Goal: Transaction & Acquisition: Purchase product/service

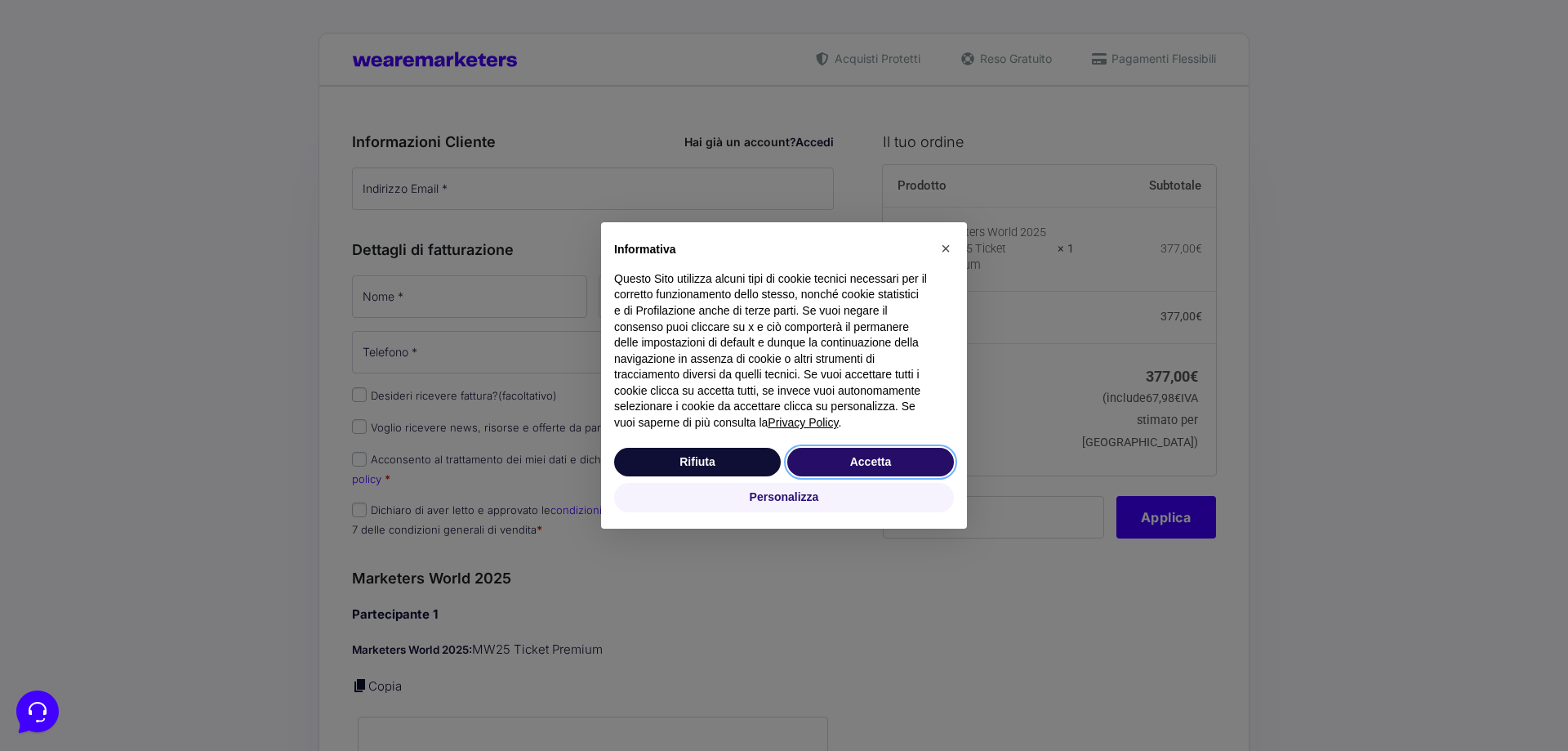
click at [868, 466] on button "Accetta" at bounding box center [870, 461] width 167 height 29
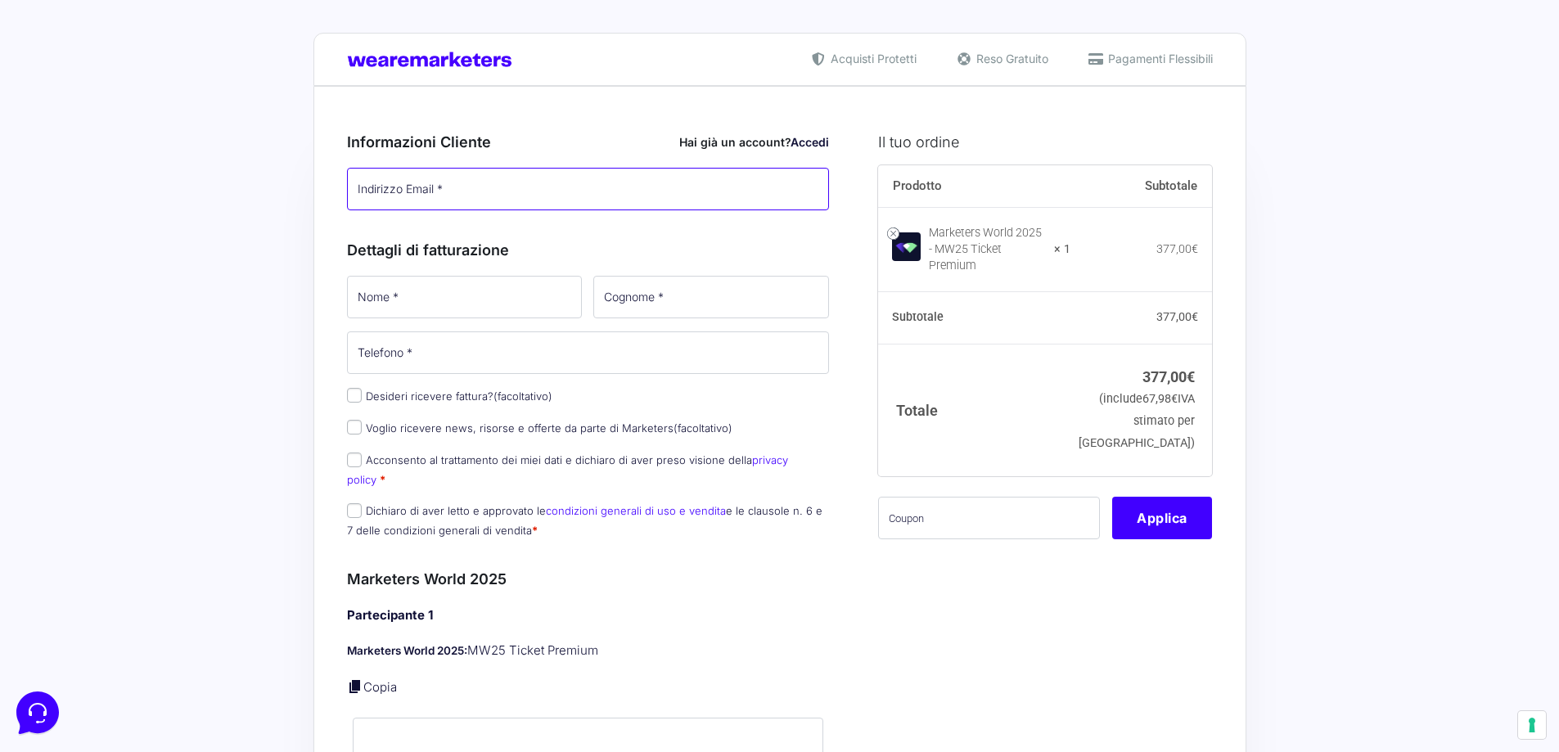
click at [466, 194] on input "Indirizzo Email *" at bounding box center [588, 189] width 483 height 43
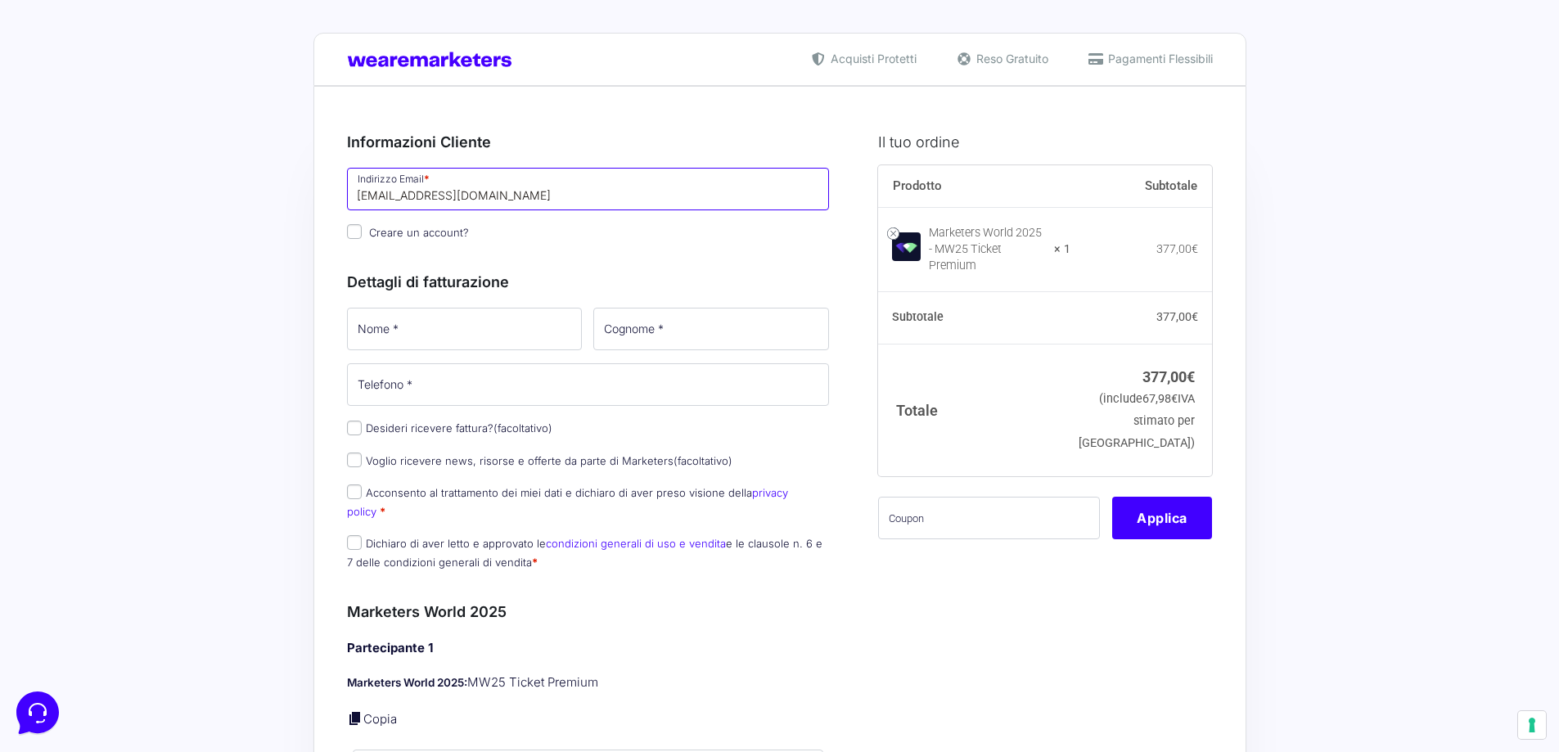
type input "[EMAIL_ADDRESS][DOMAIN_NAME]"
click at [355, 232] on input "Creare un account?" at bounding box center [354, 231] width 15 height 15
checkbox input "true"
click at [349, 429] on input "Desideri ricevere fattura? (facoltativo)" at bounding box center [354, 428] width 15 height 15
checkbox input "true"
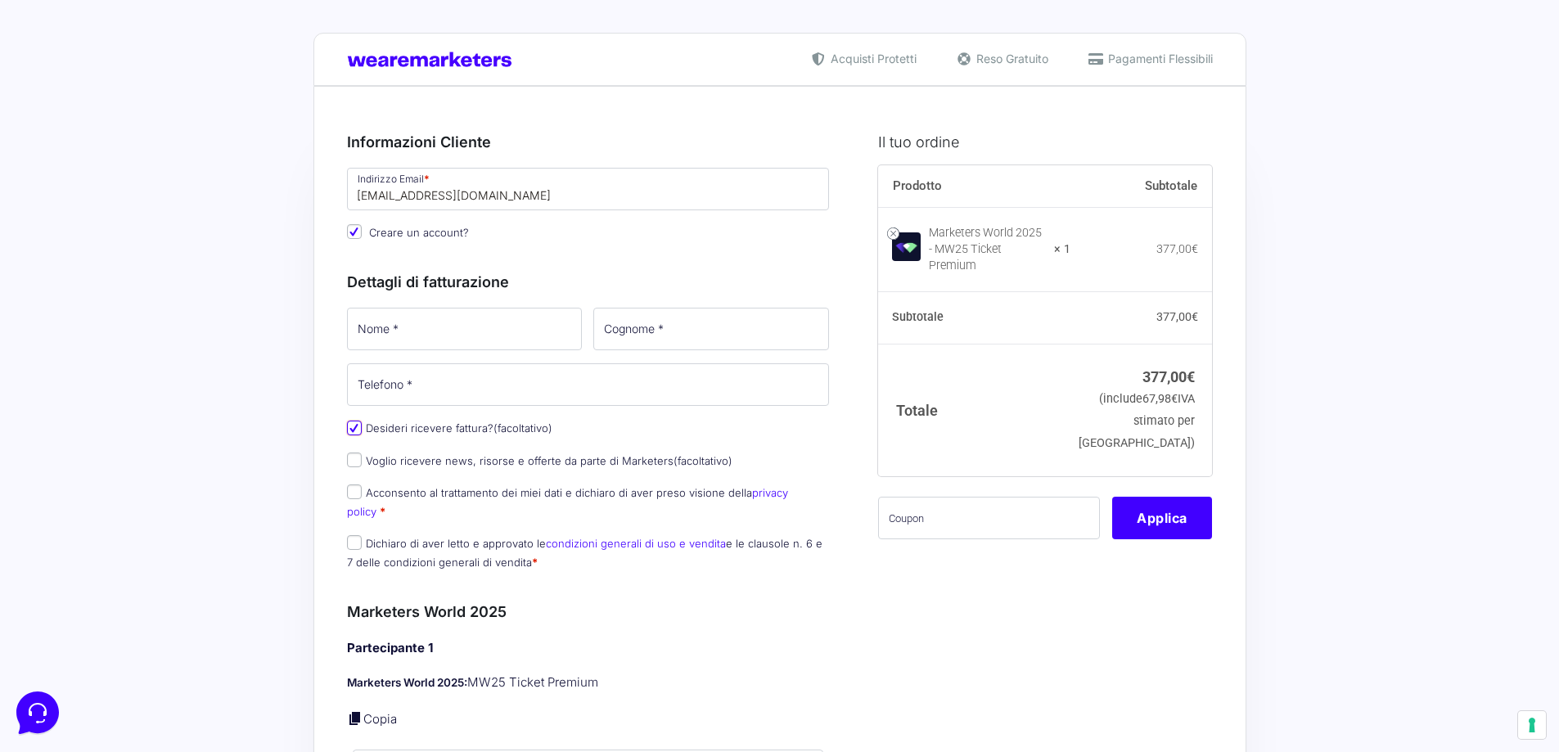
select select "IT"
type input "0000000"
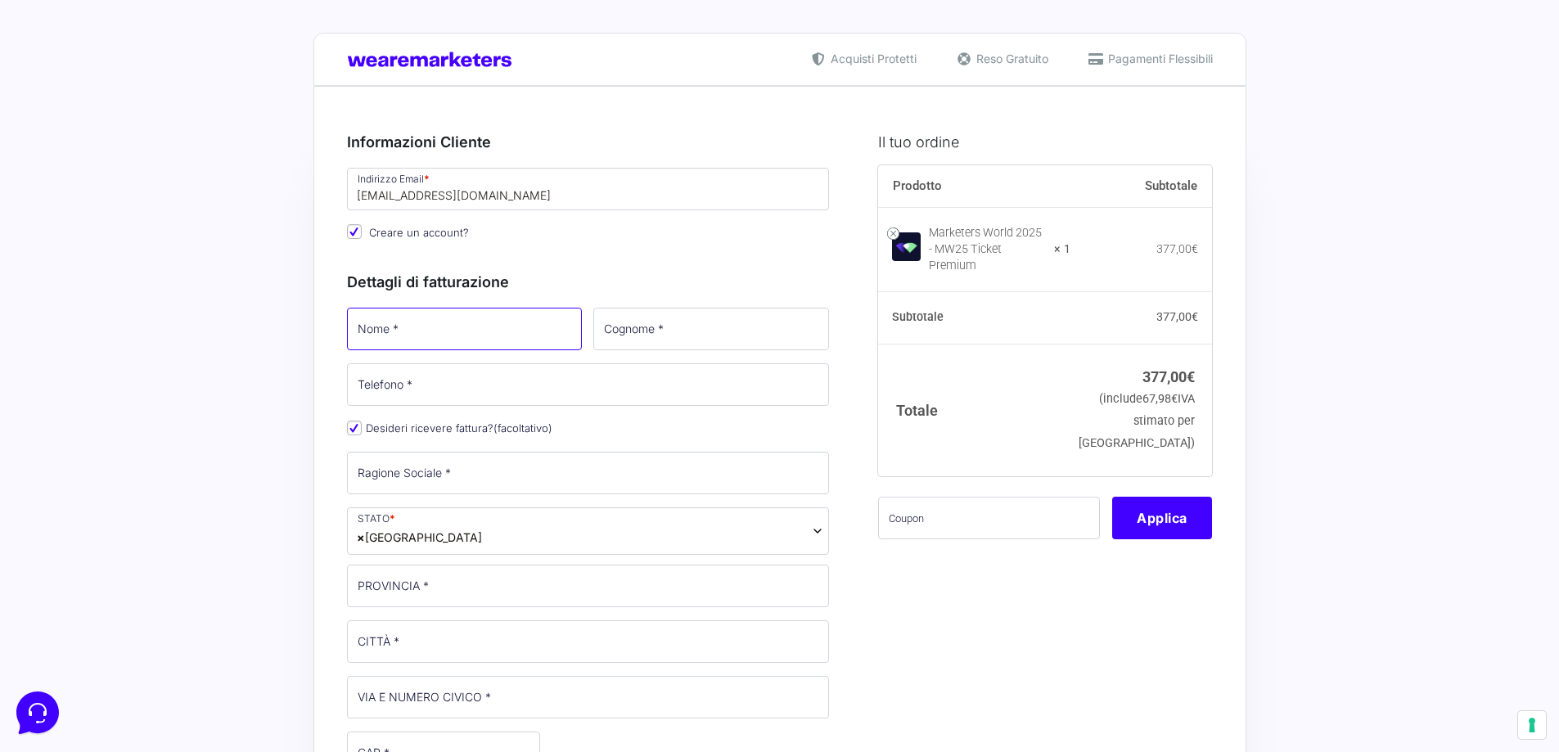
click at [449, 335] on input "Nome *" at bounding box center [465, 329] width 236 height 43
type input "[PERSON_NAME]"
type input "0"
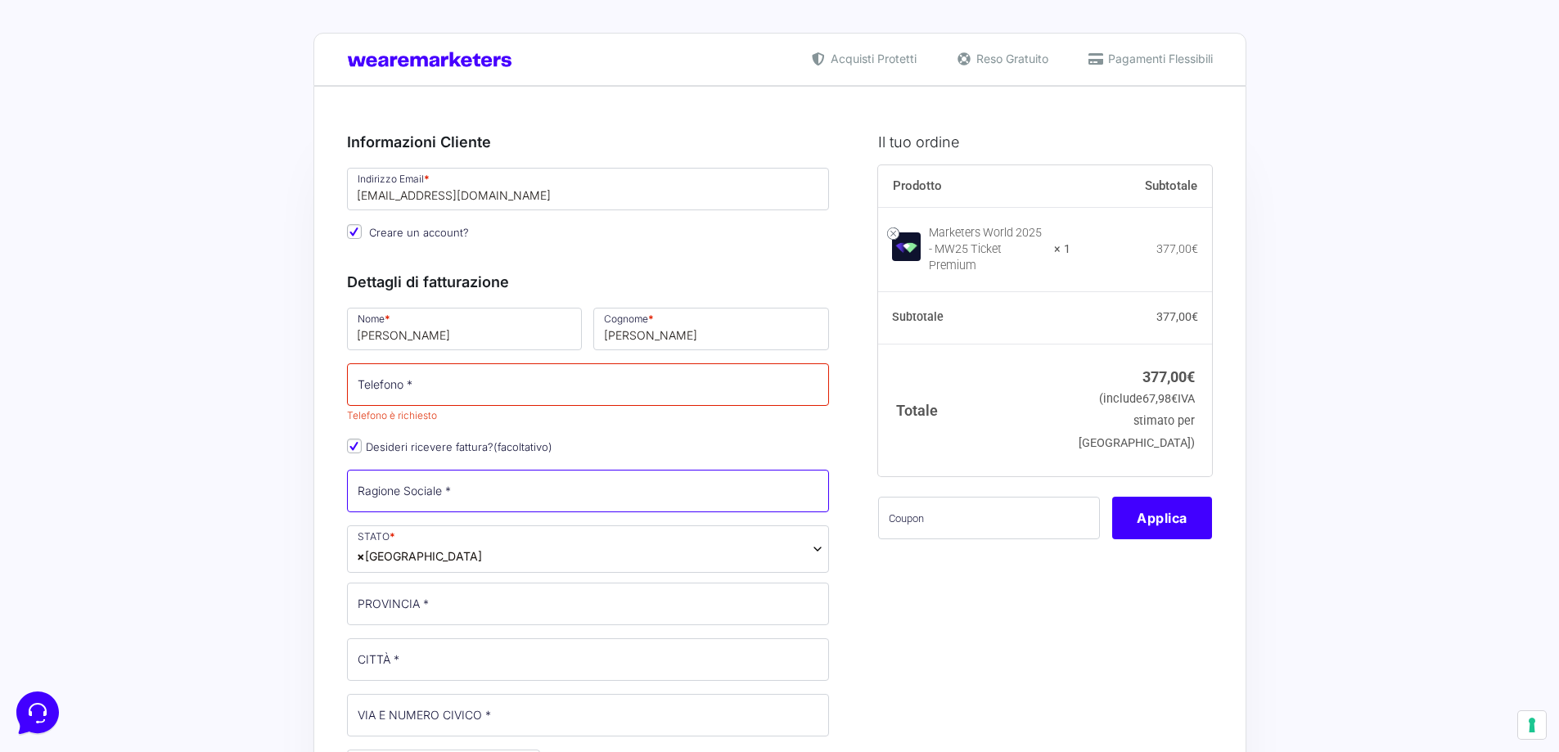
click at [469, 495] on input "Ragione Sociale *" at bounding box center [588, 491] width 483 height 43
type input "Edita Srl"
click at [449, 499] on input "Edita Srl" at bounding box center [588, 491] width 483 height 43
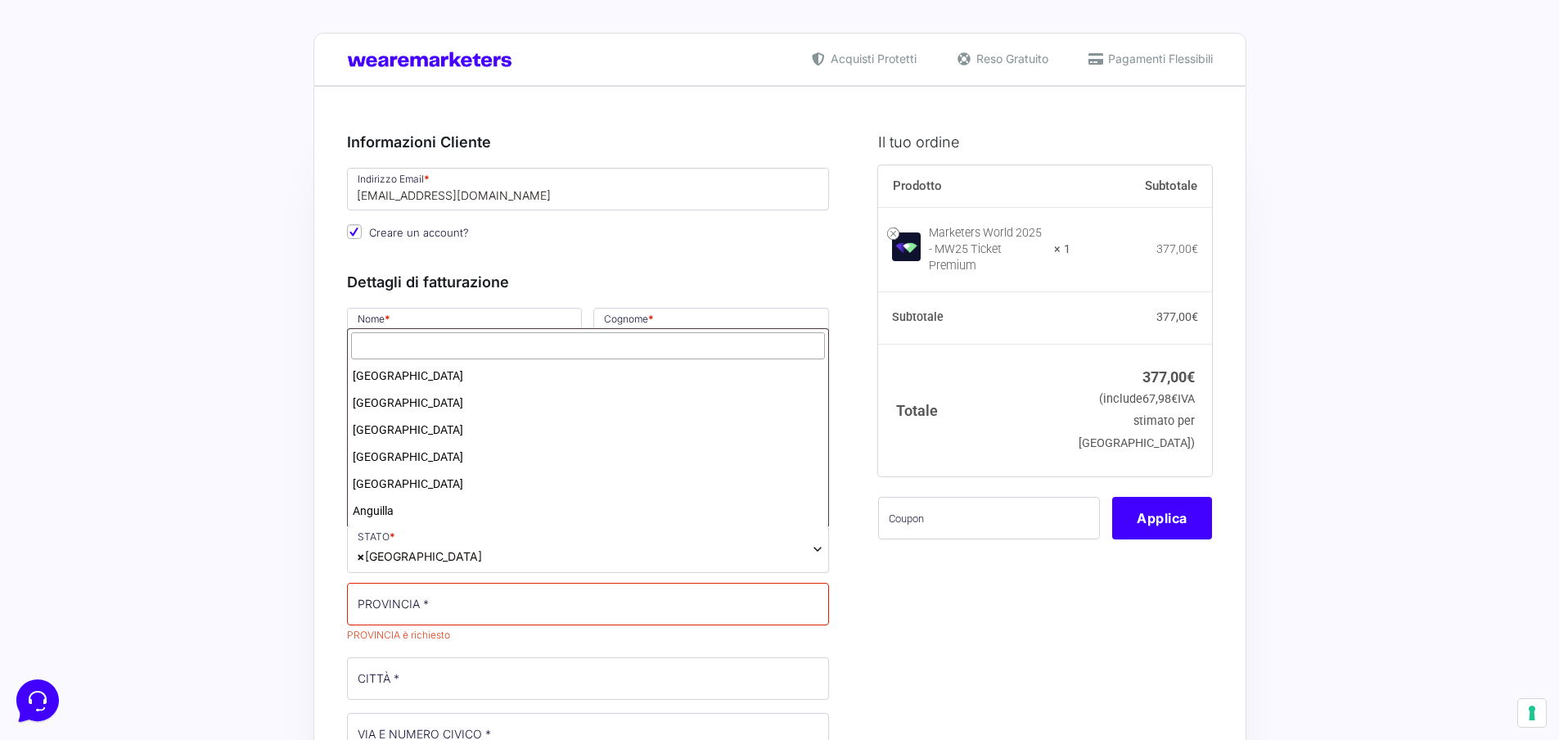
click at [810, 550] on span "× [GEOGRAPHIC_DATA]" at bounding box center [588, 548] width 483 height 47
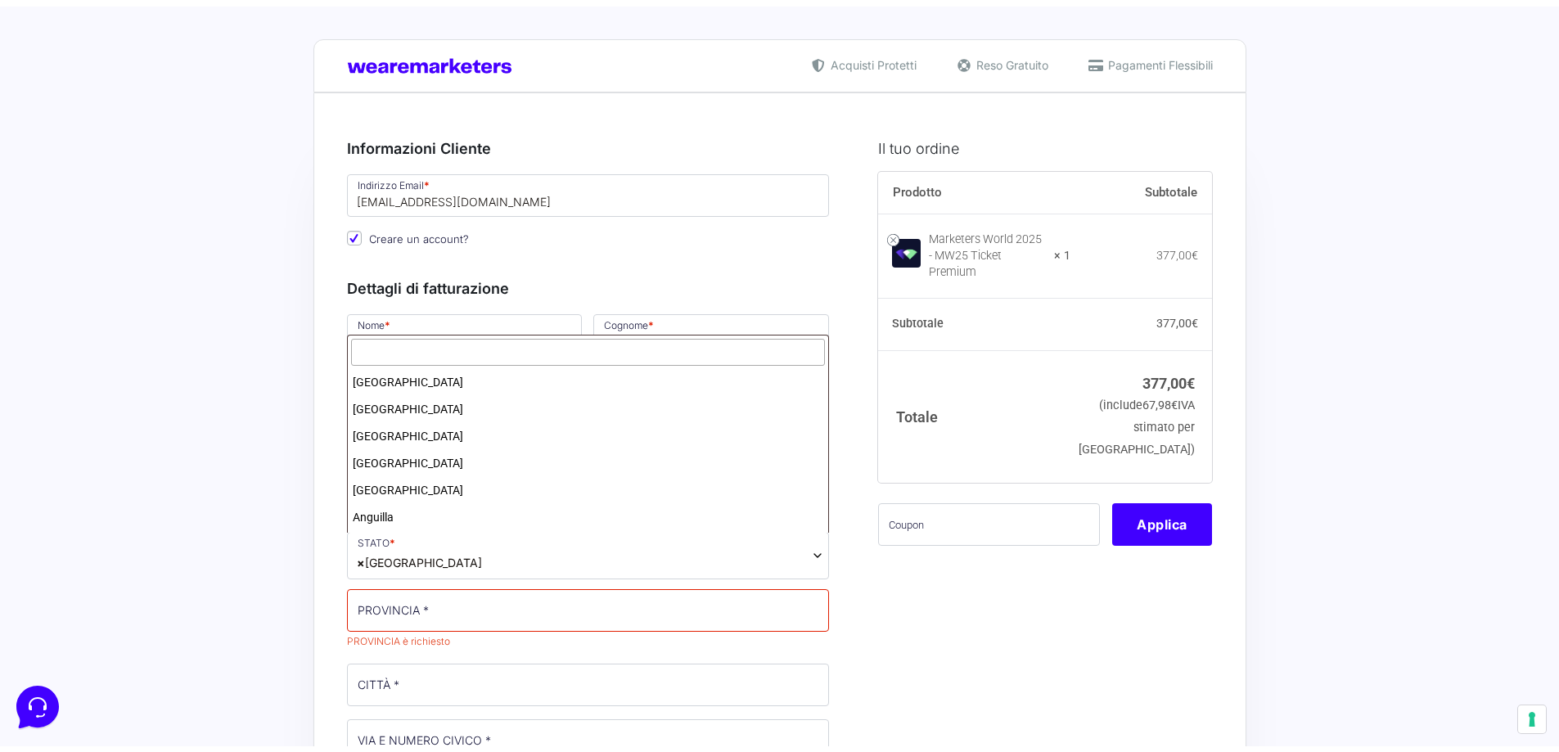
scroll to position [3106, 0]
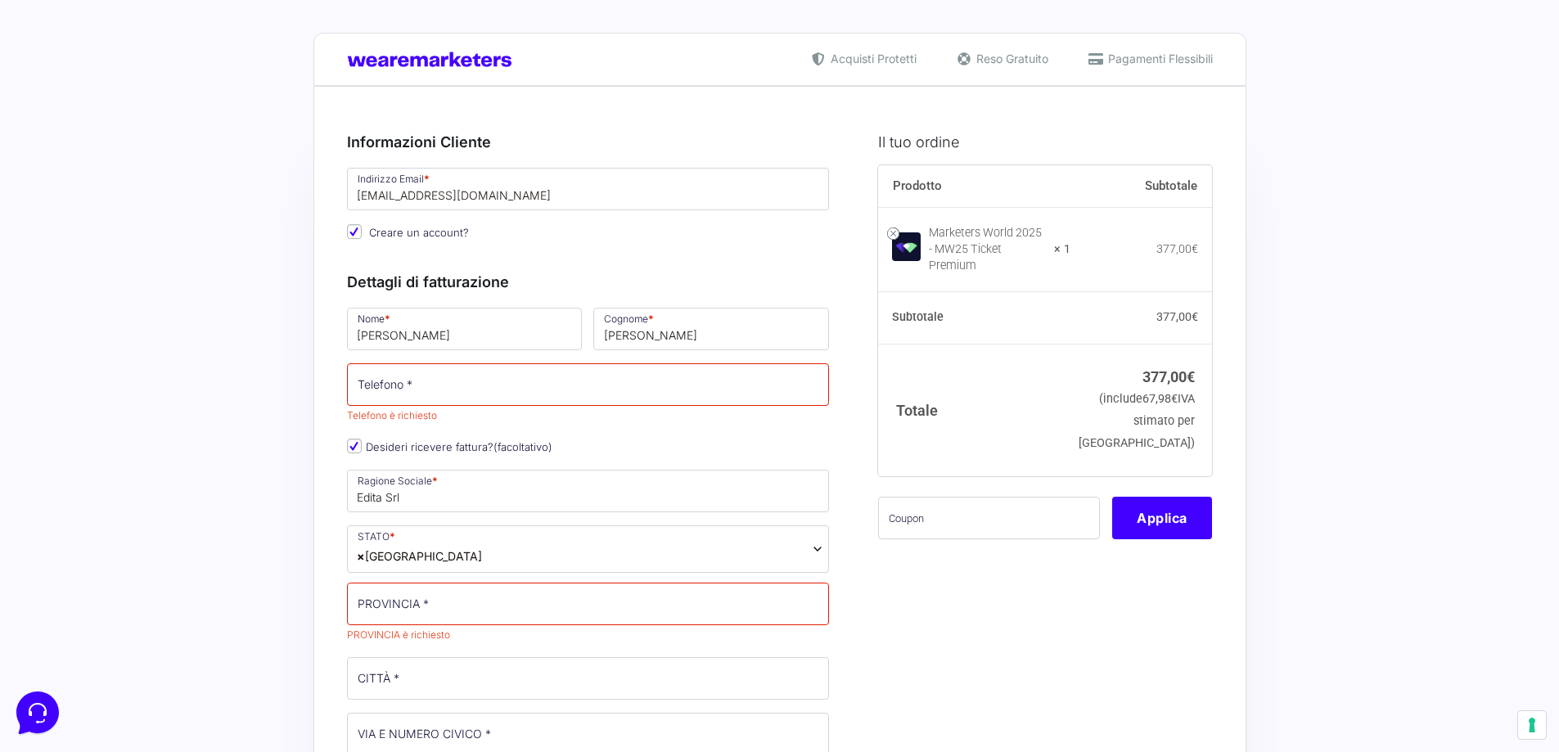
click at [343, 432] on div "Nome * [PERSON_NAME] * [PERSON_NAME] Telefono * Telefono è richiesto Desideri r…" at bounding box center [588, 741] width 494 height 872
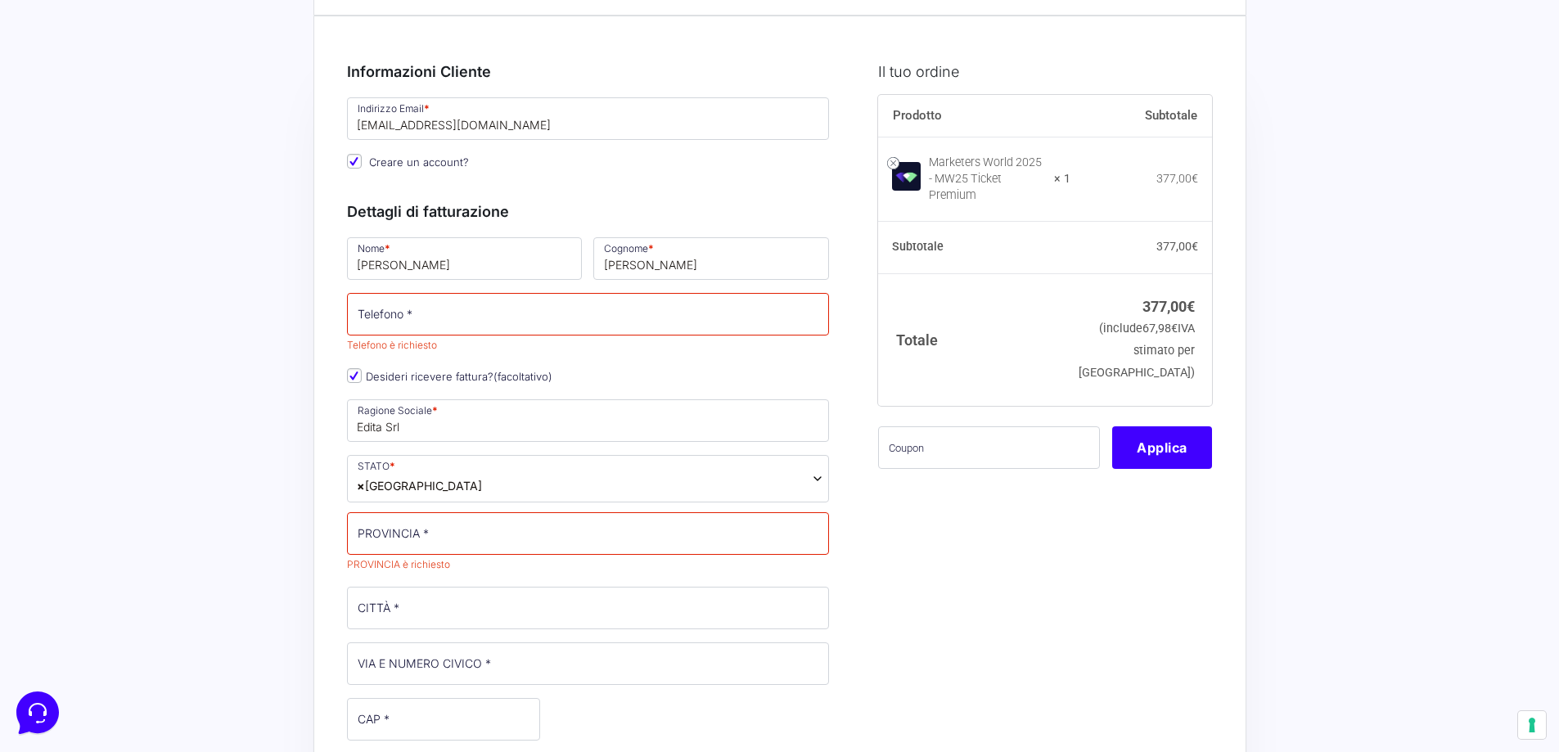
scroll to position [164, 0]
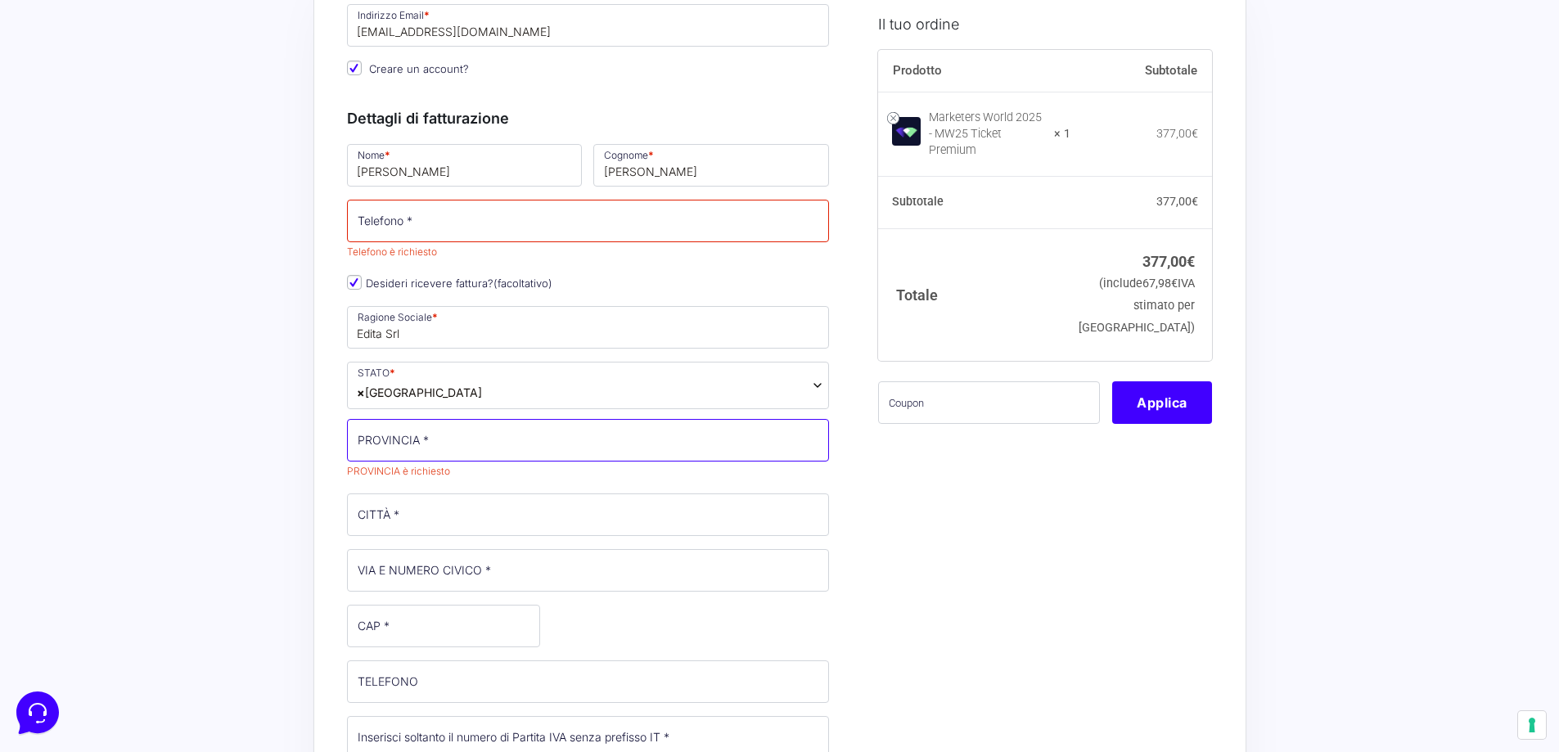
click at [523, 440] on input "PROVINCIA *" at bounding box center [588, 440] width 483 height 43
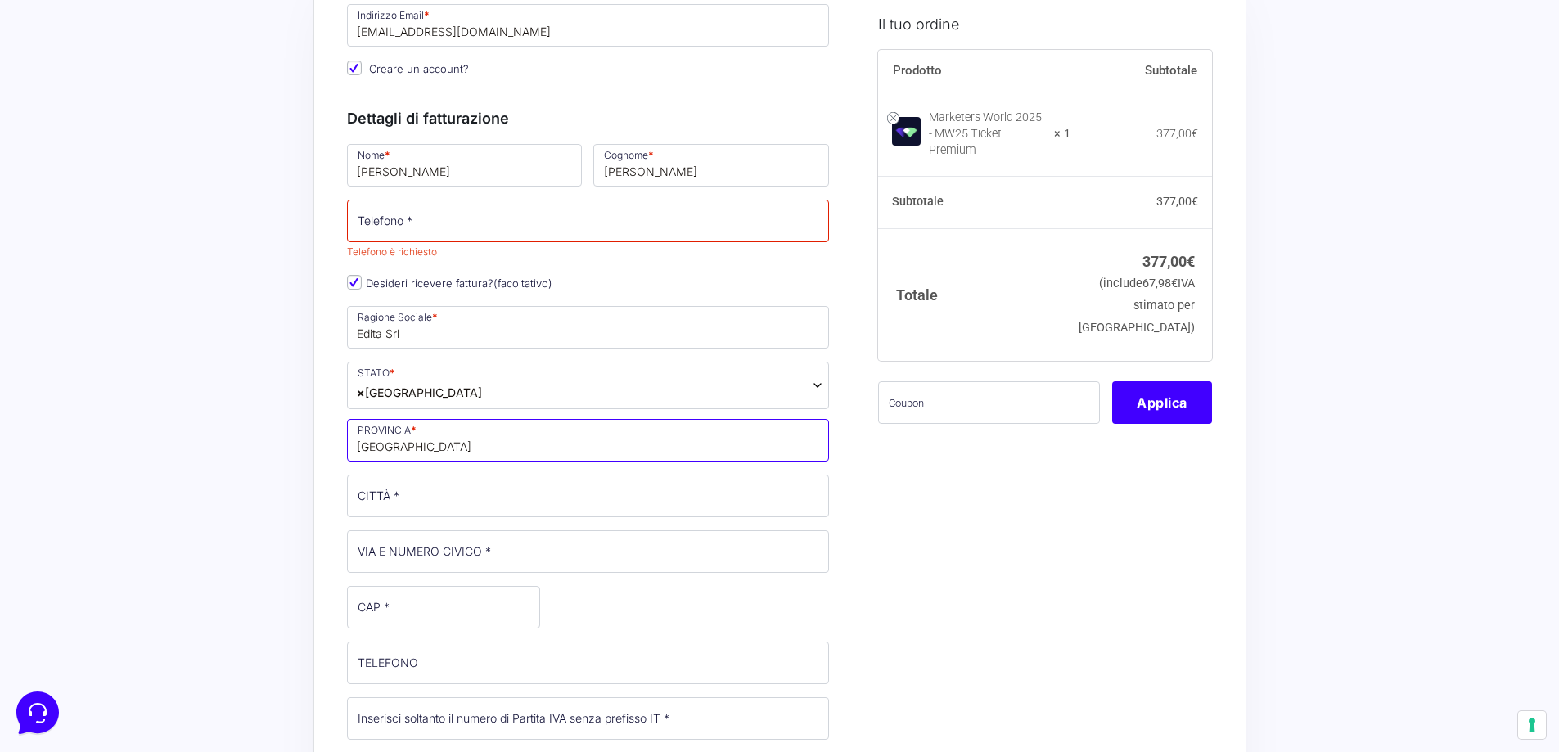
drag, startPoint x: 445, startPoint y: 462, endPoint x: 278, endPoint y: 459, distance: 167.0
type input "[GEOGRAPHIC_DATA]"
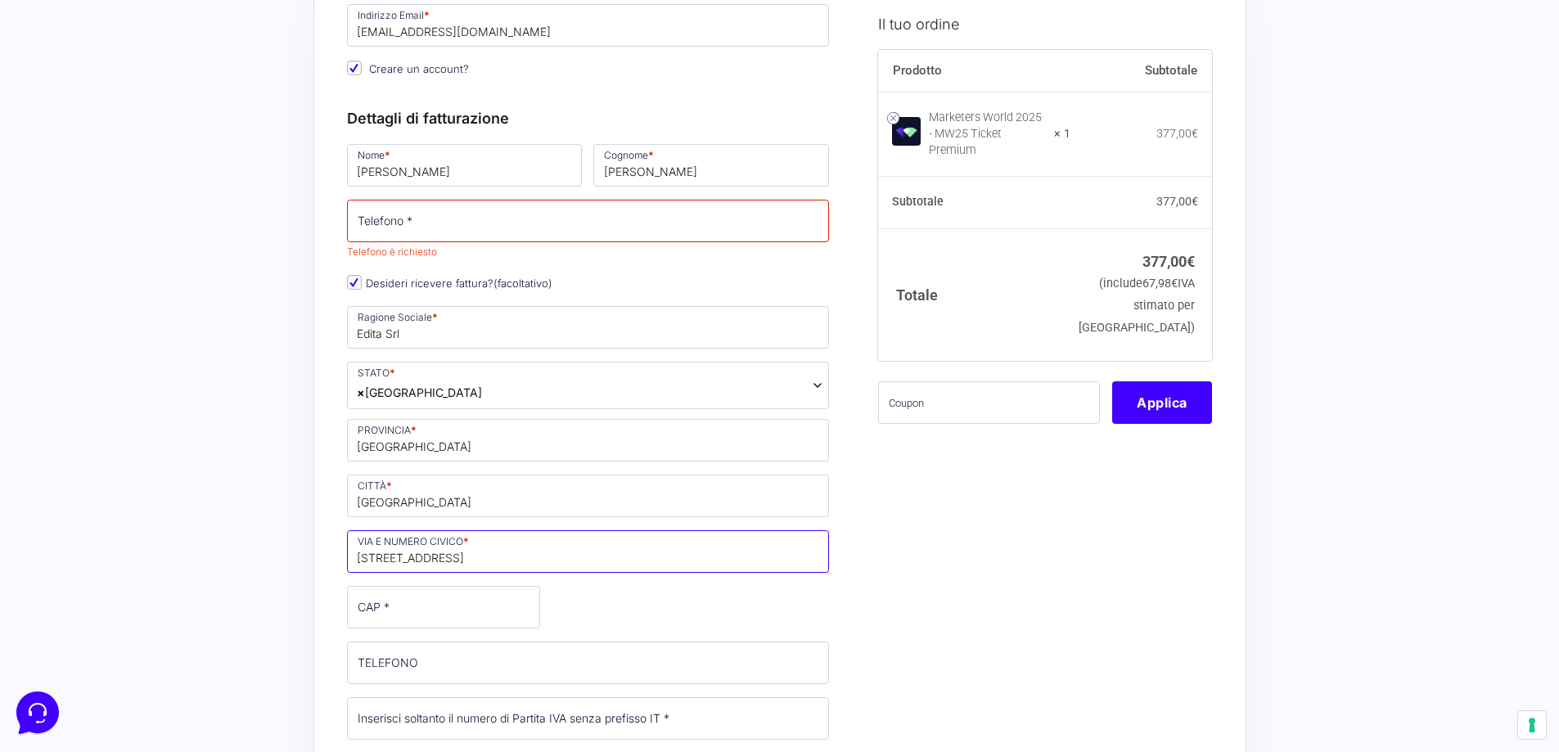
type input "[STREET_ADDRESS]"
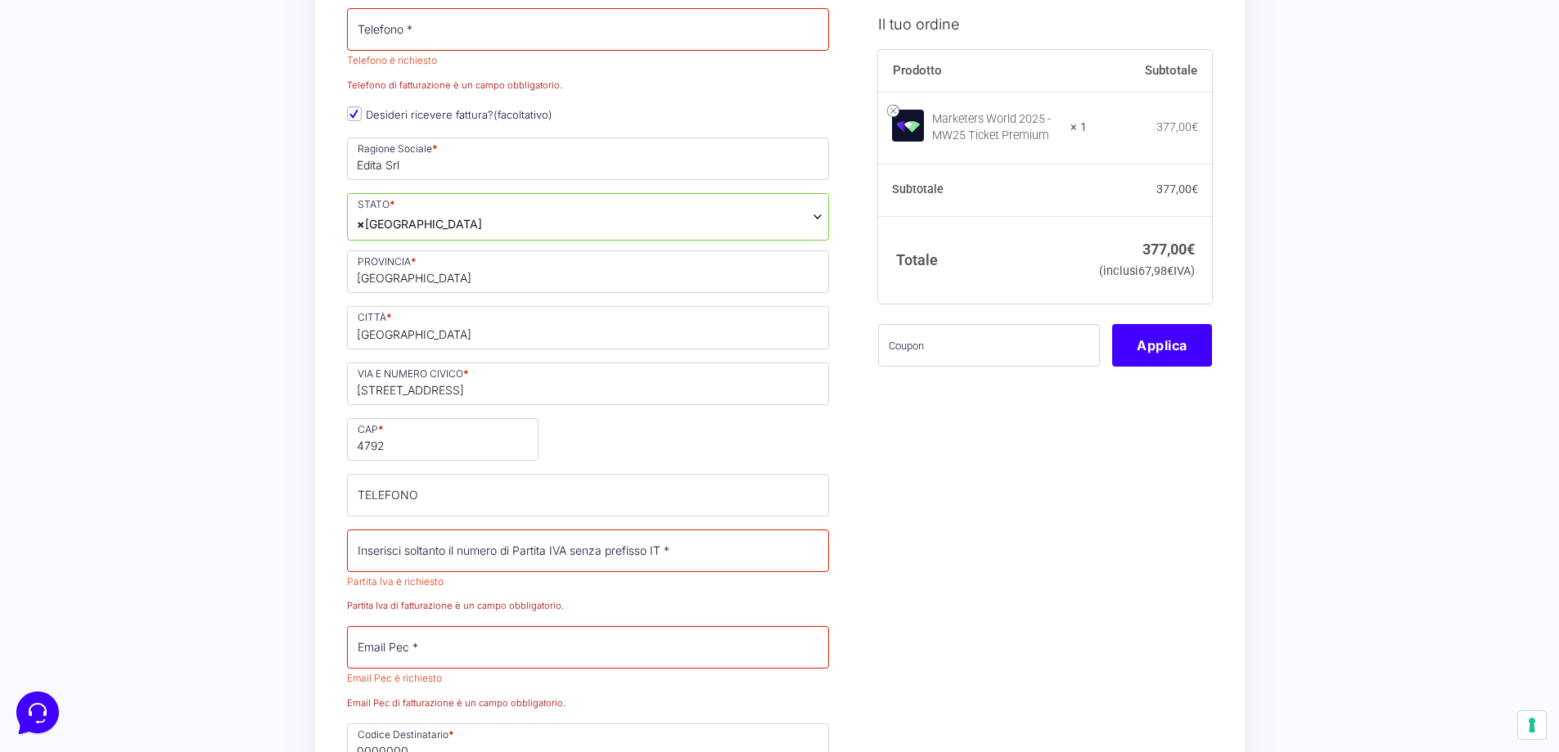
scroll to position [686, 0]
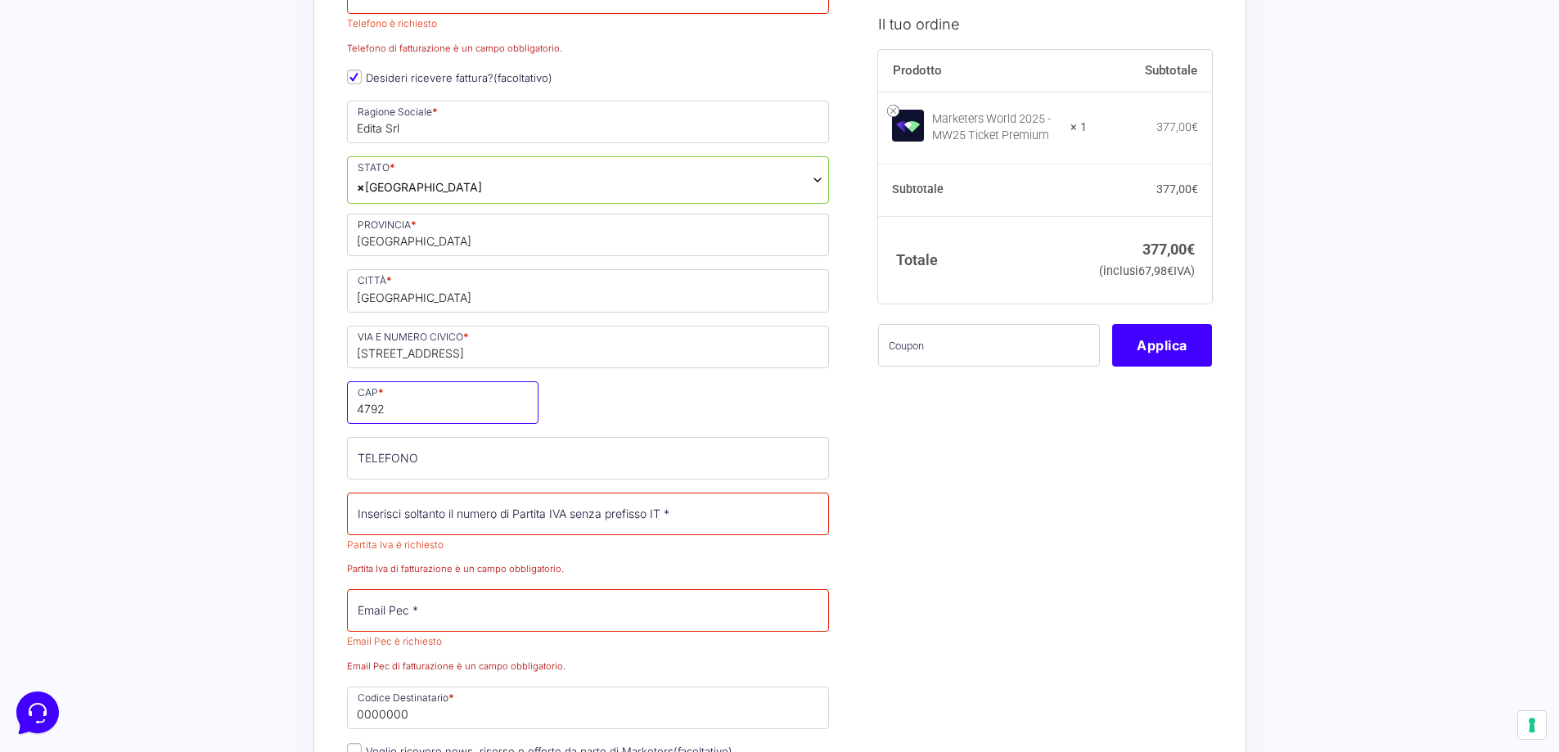
click at [417, 424] on input "4792" at bounding box center [442, 402] width 191 height 43
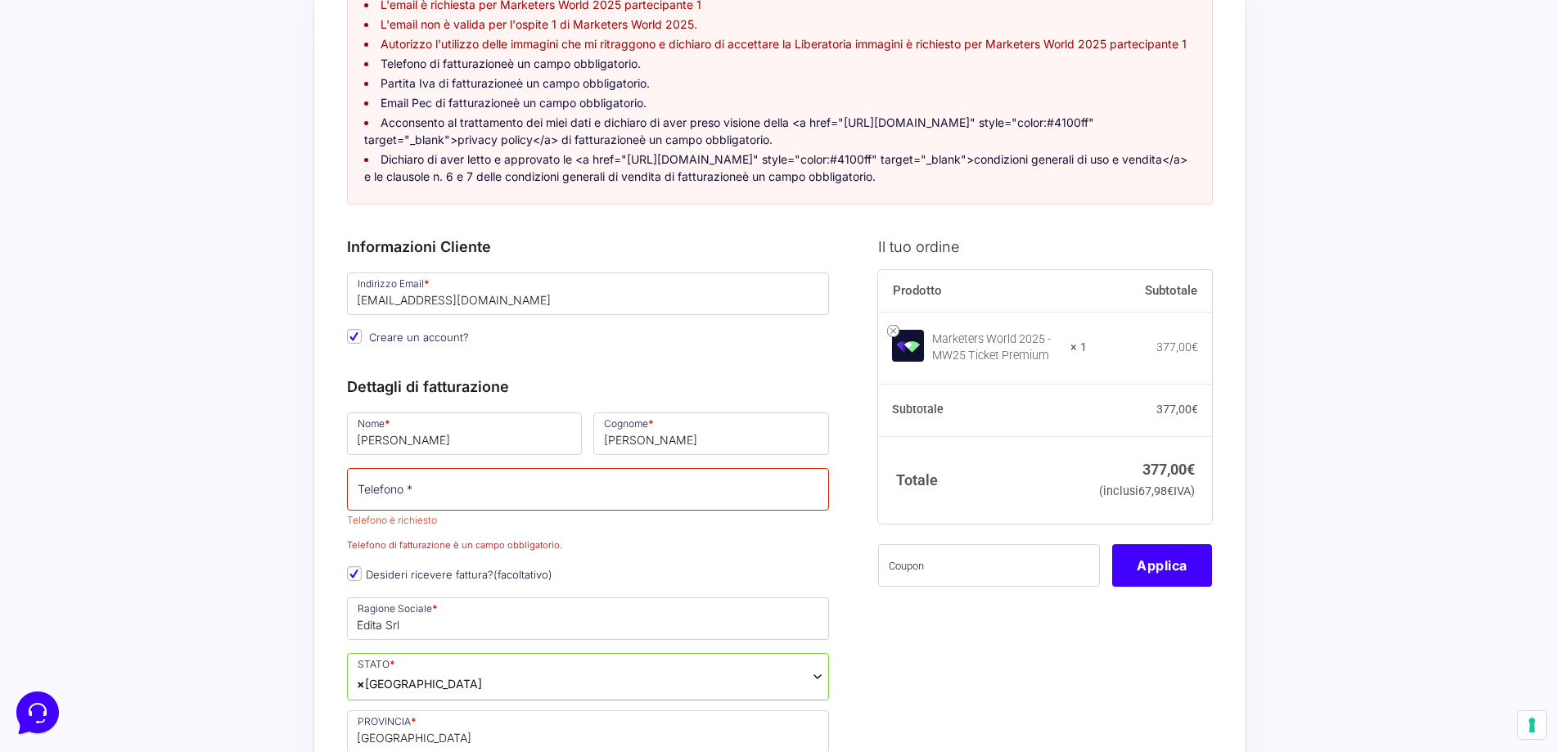
scroll to position [246, 0]
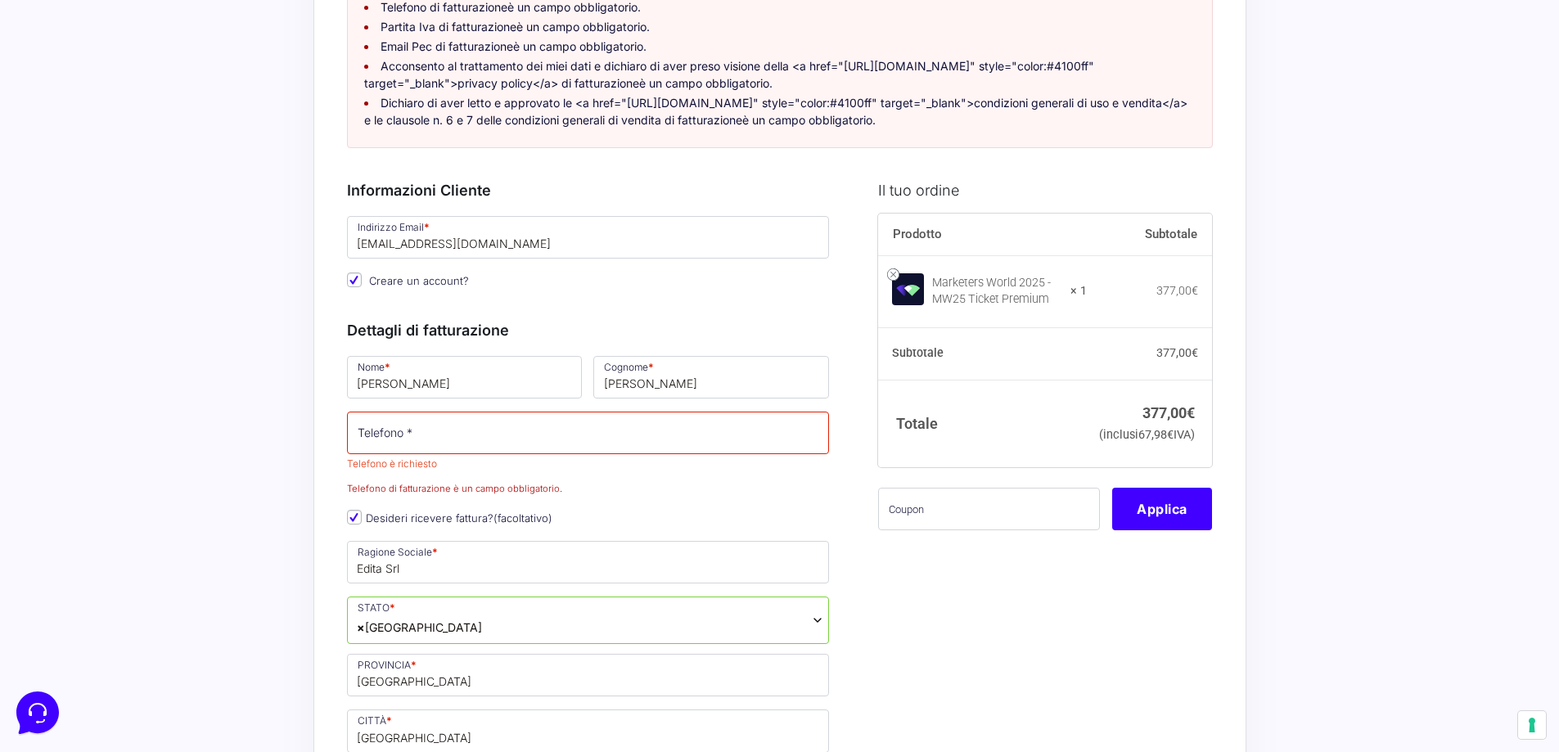
type input "47923"
click at [433, 454] on input "Telefono *" at bounding box center [588, 433] width 483 height 43
paste input "3274303850"
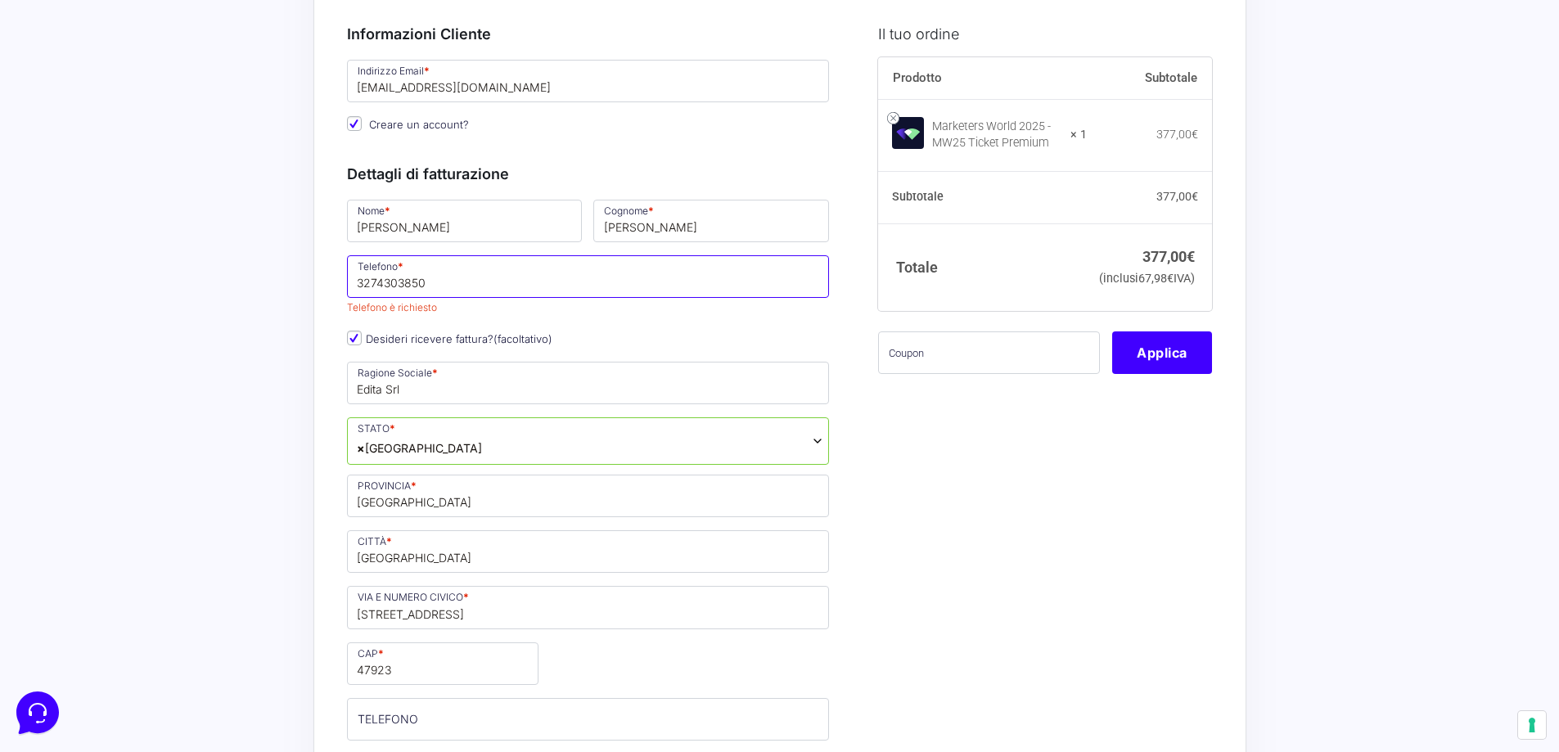
scroll to position [409, 0]
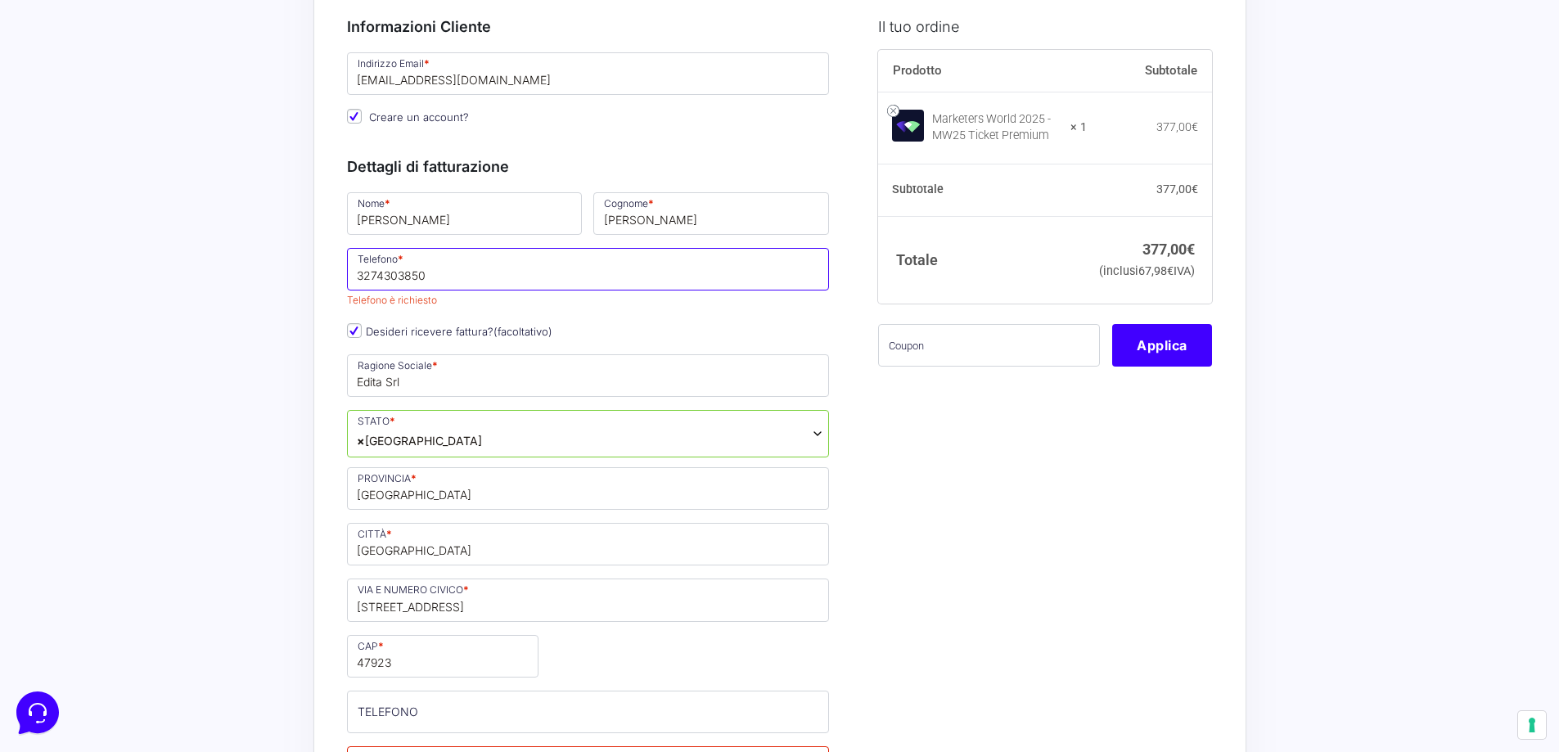
type input "3274303850"
click at [399, 235] on input "[PERSON_NAME]" at bounding box center [465, 213] width 236 height 43
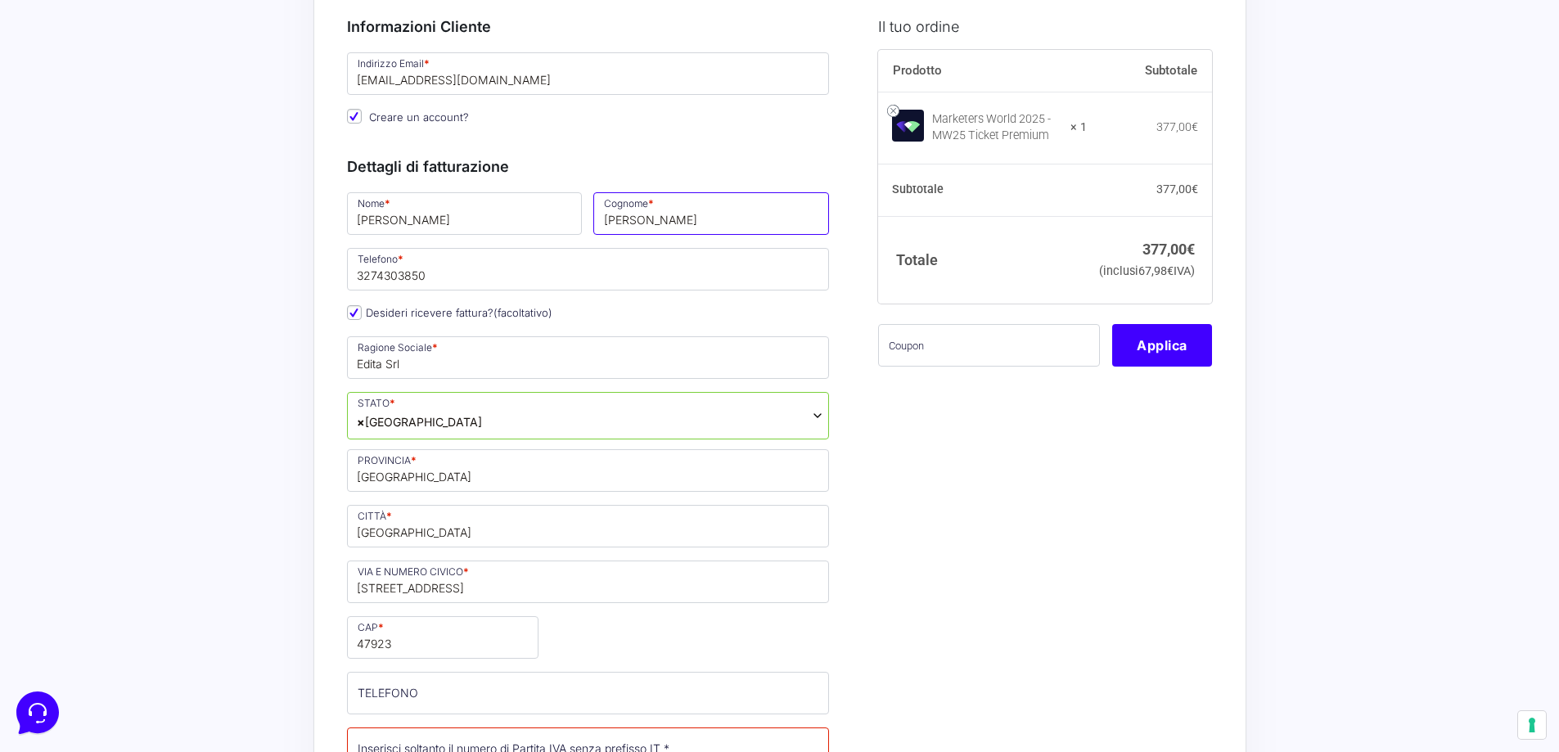
click at [657, 235] on input "[PERSON_NAME]" at bounding box center [711, 213] width 236 height 43
click at [482, 288] on input "3274303850" at bounding box center [588, 269] width 483 height 43
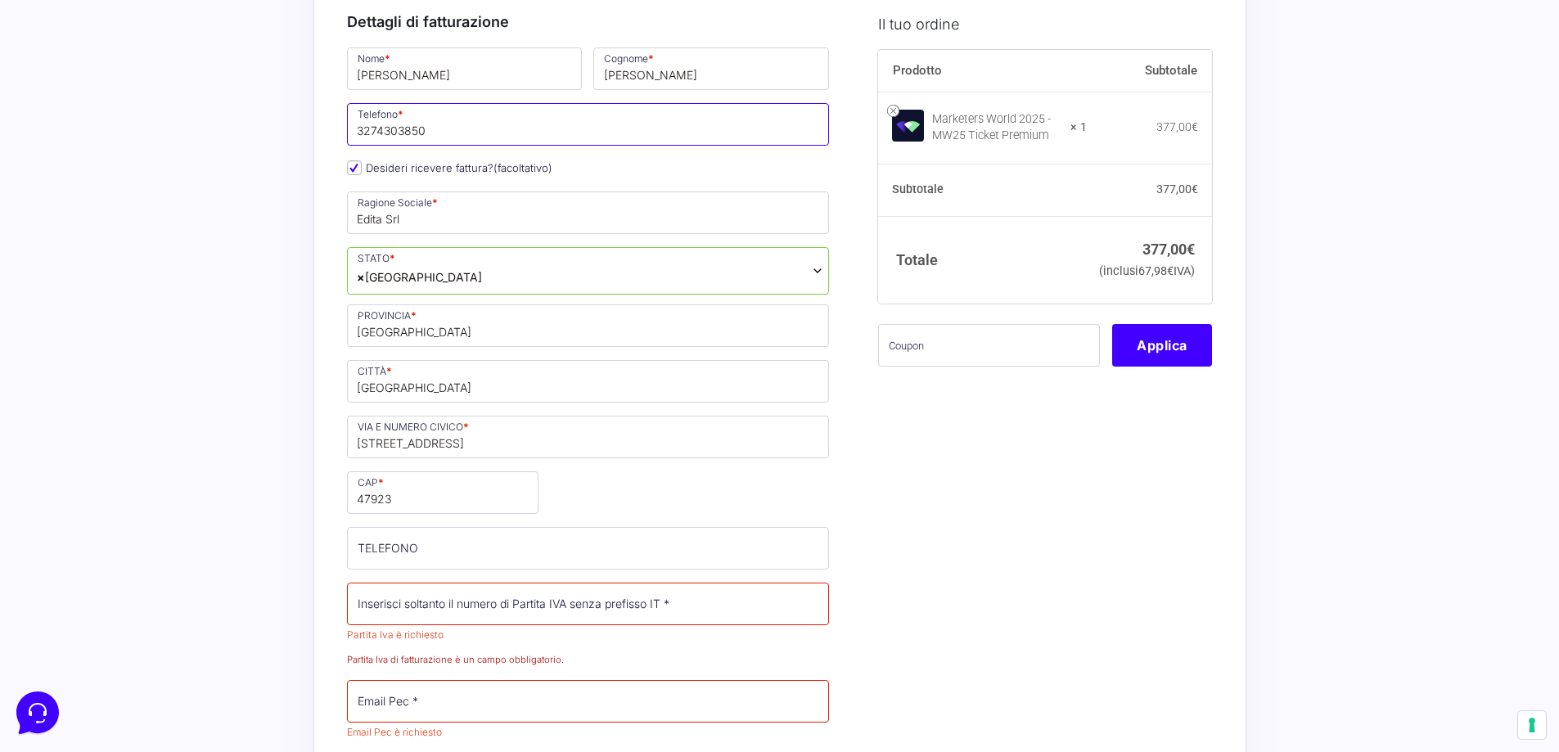
scroll to position [573, 0]
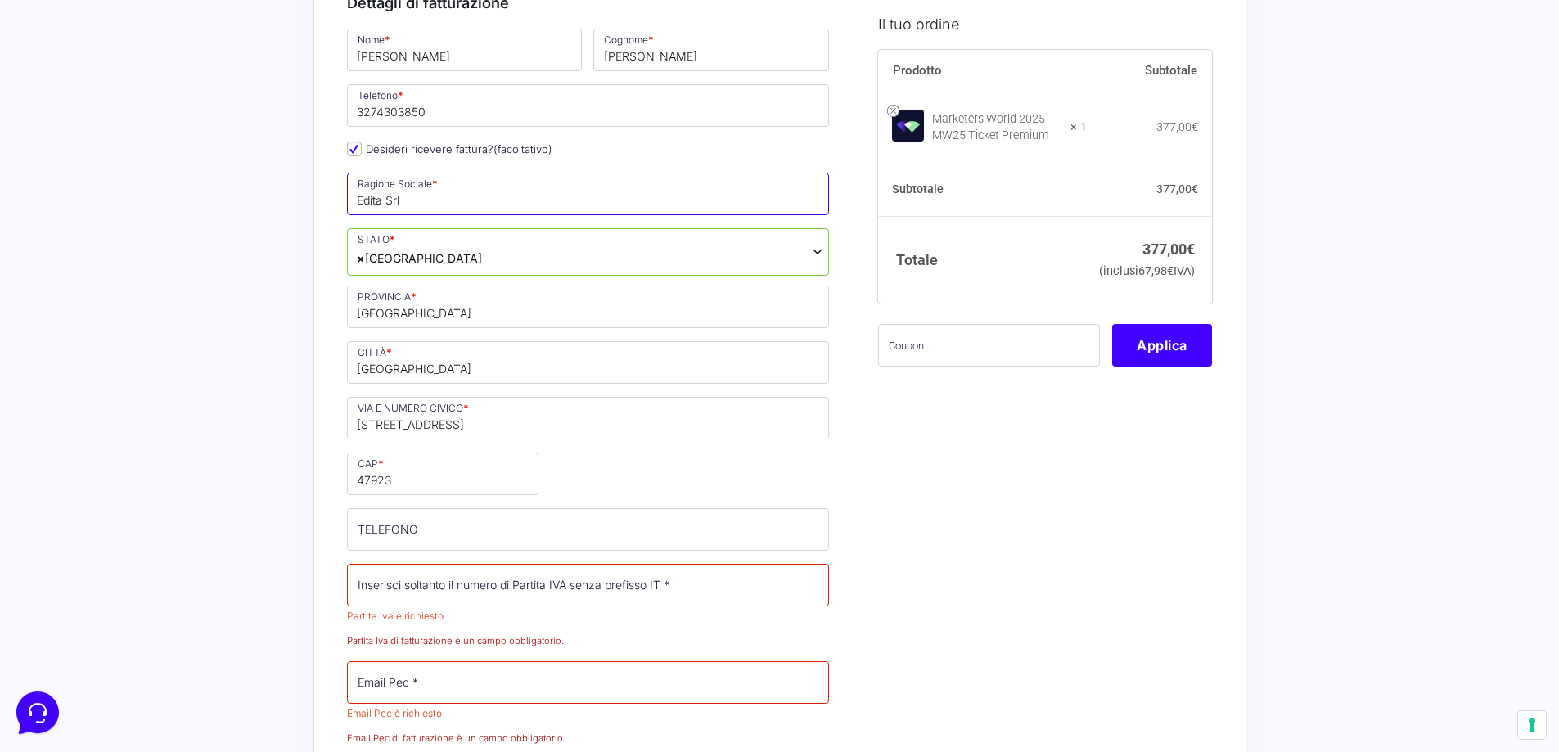
click at [462, 215] on input "Edita Srl" at bounding box center [588, 194] width 483 height 43
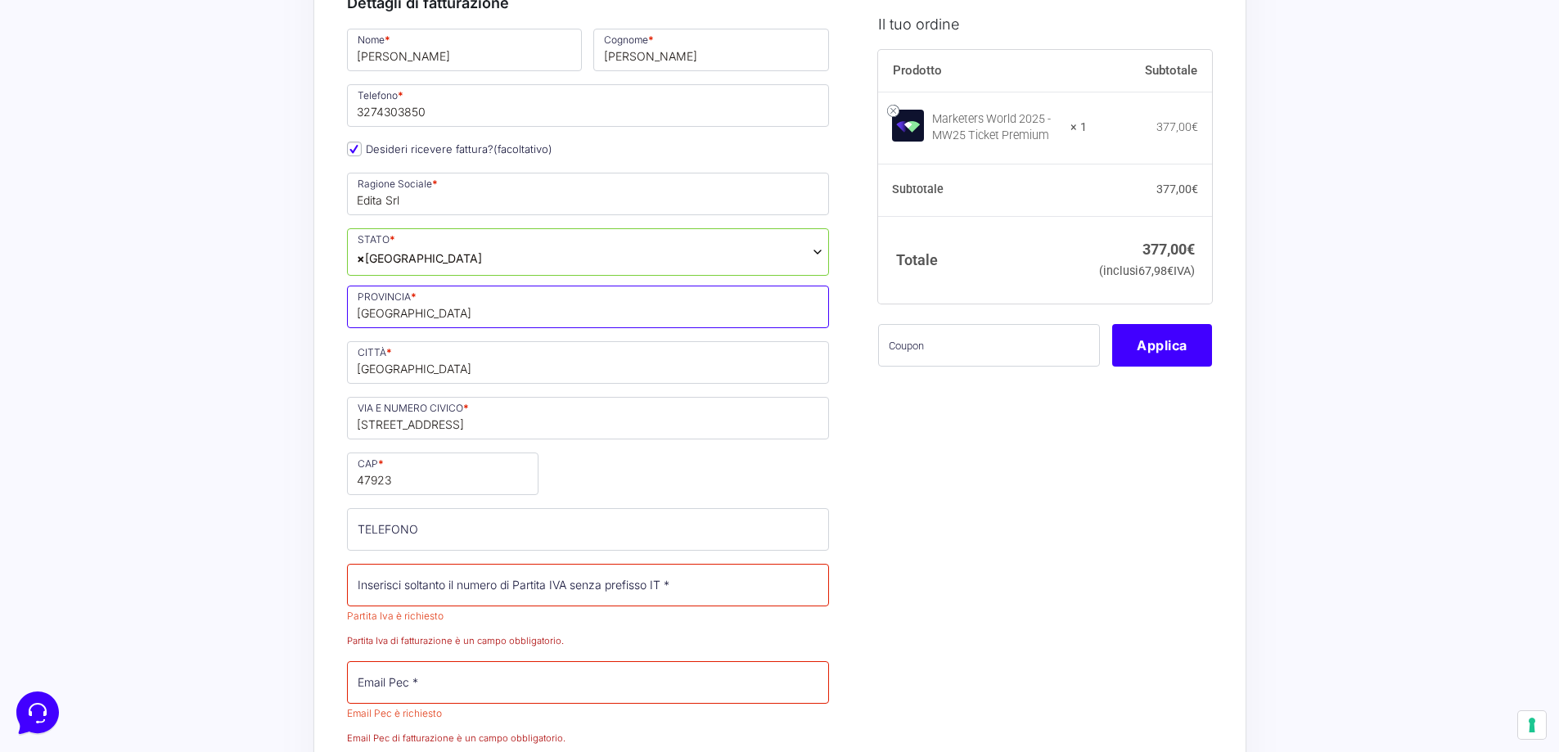
drag, startPoint x: 428, startPoint y: 336, endPoint x: 222, endPoint y: 332, distance: 206.2
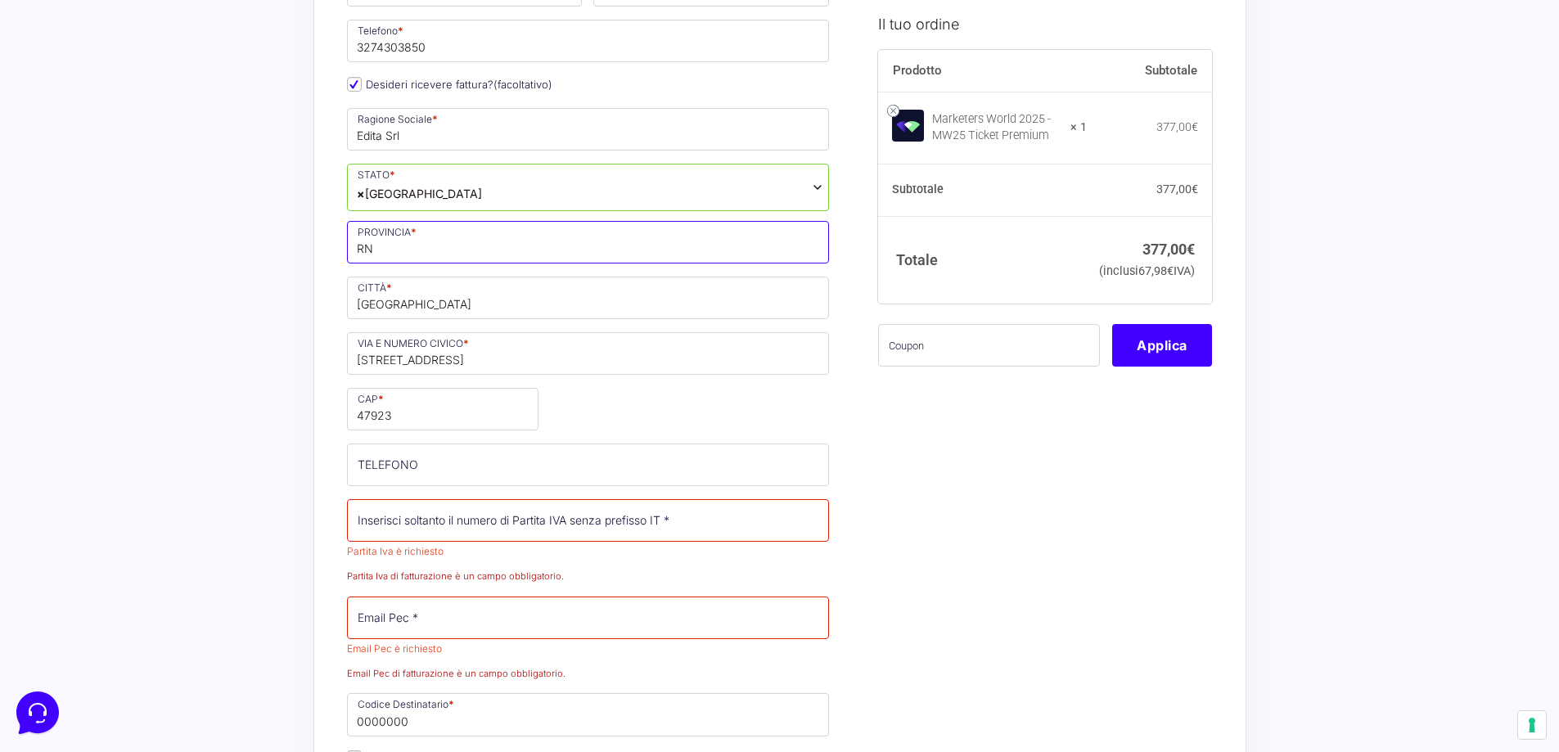
scroll to position [737, 0]
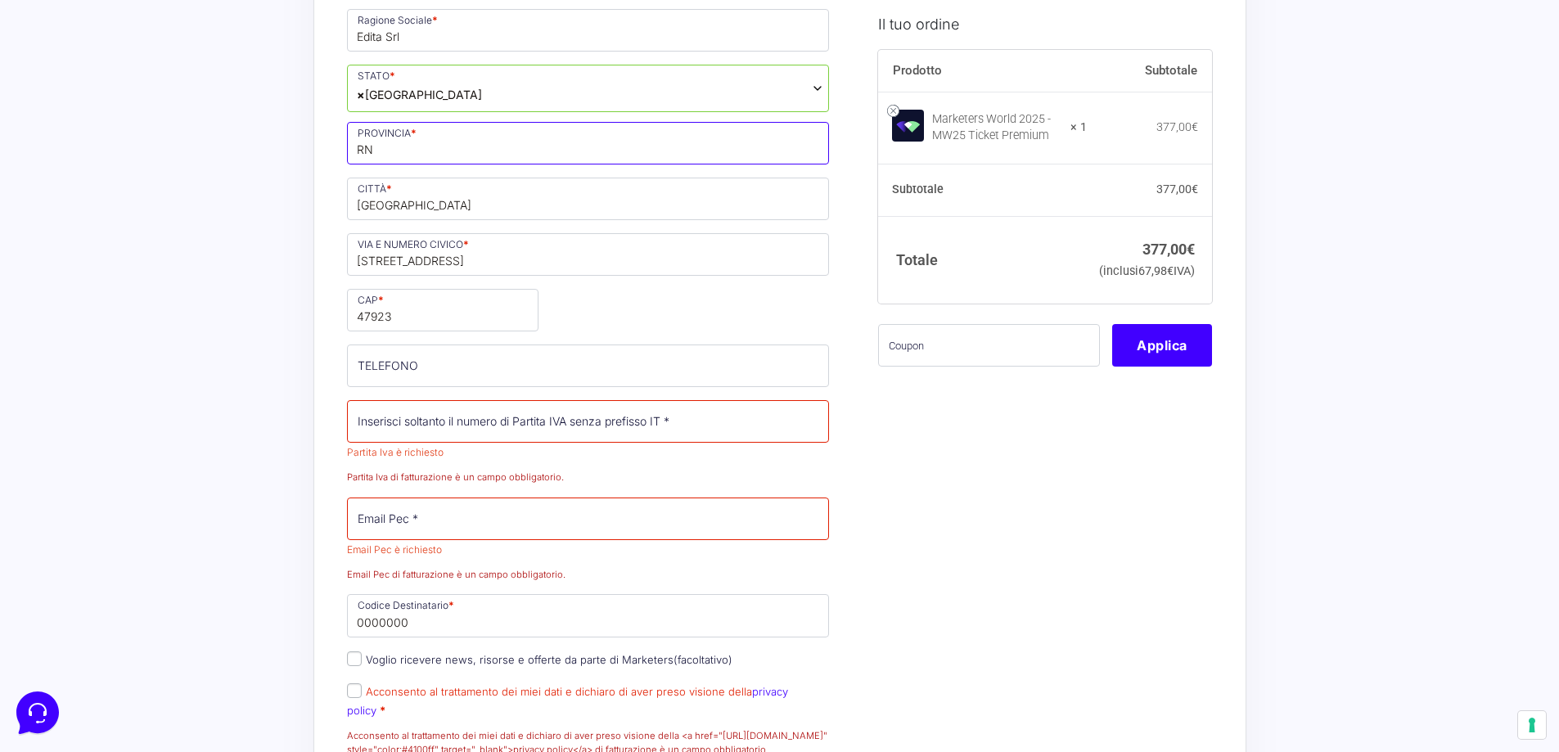
type input "RN"
click at [430, 384] on input "TELEFONO (facoltativo)" at bounding box center [588, 366] width 483 height 43
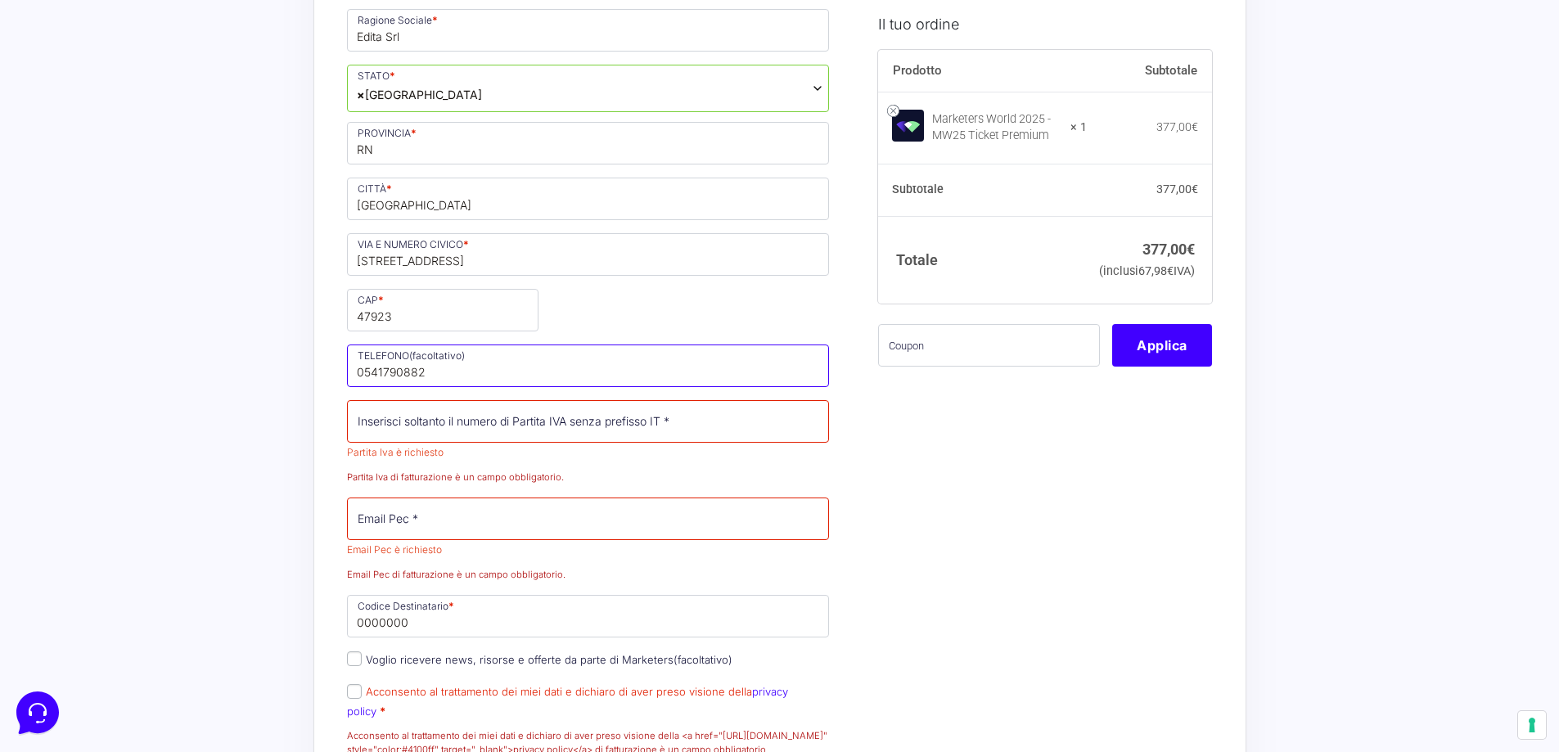
type input "0541790882"
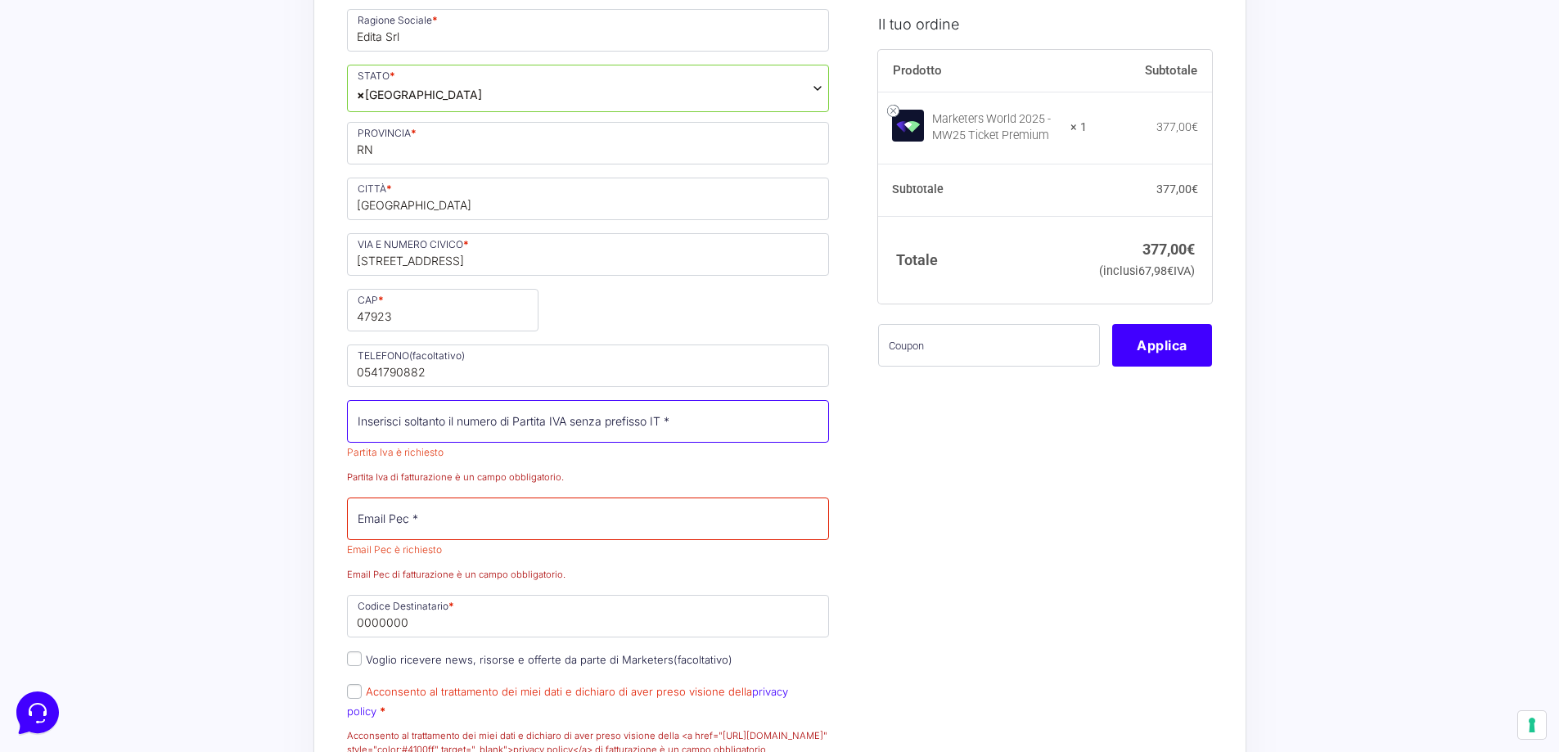
click at [526, 443] on input "Partita Iva *" at bounding box center [588, 421] width 483 height 43
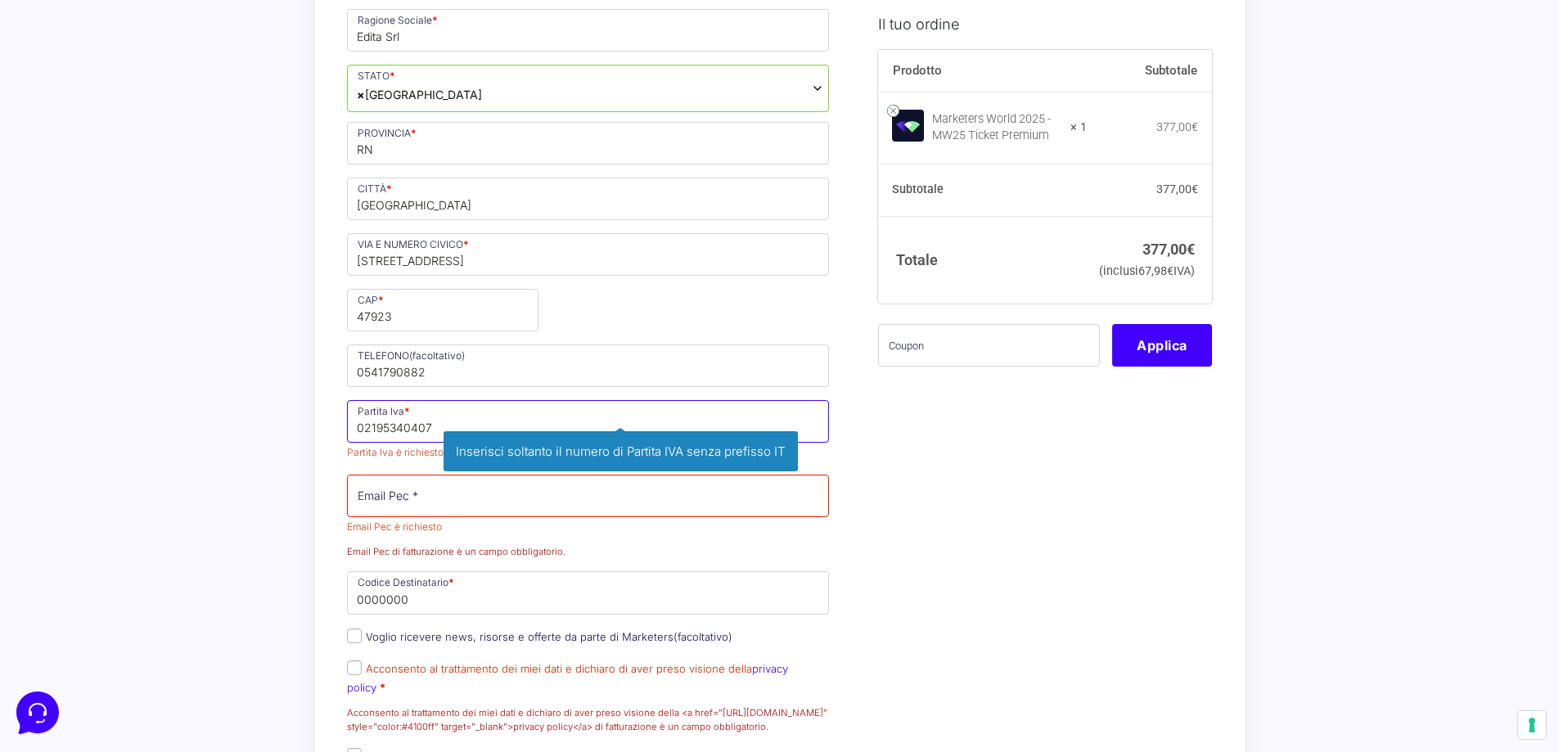
type input "02195340407"
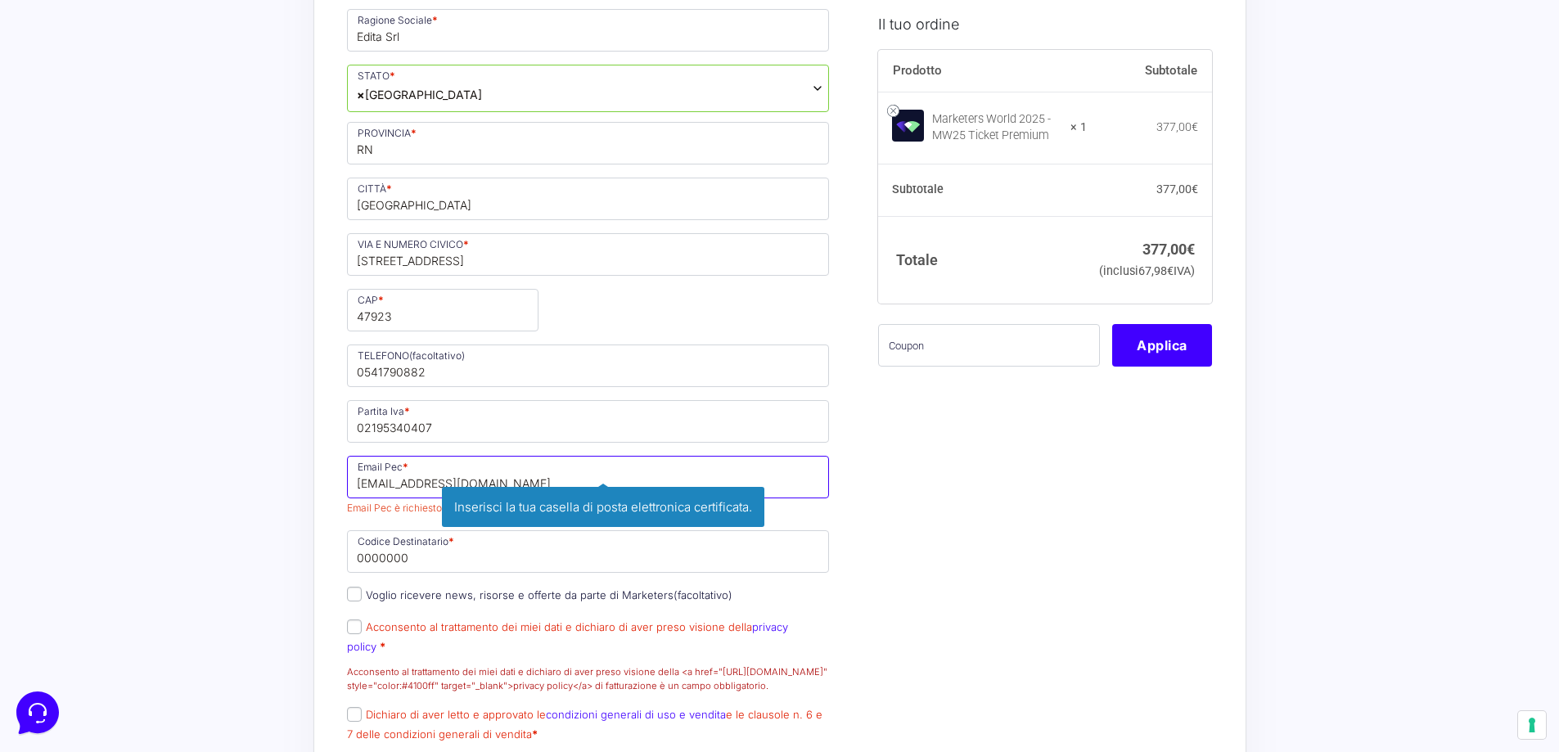
type input "[EMAIL_ADDRESS][DOMAIN_NAME]"
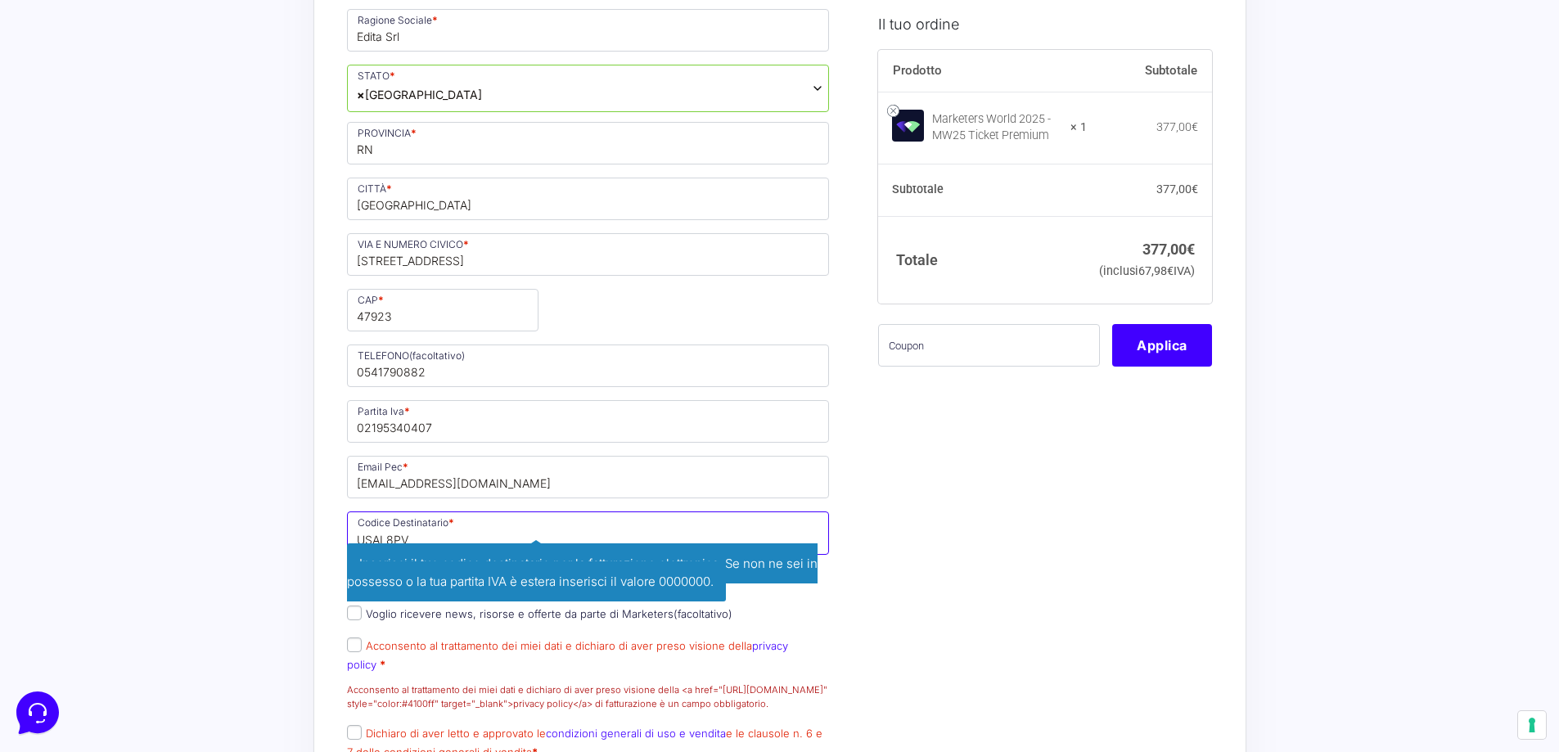
type input "USAL8PV"
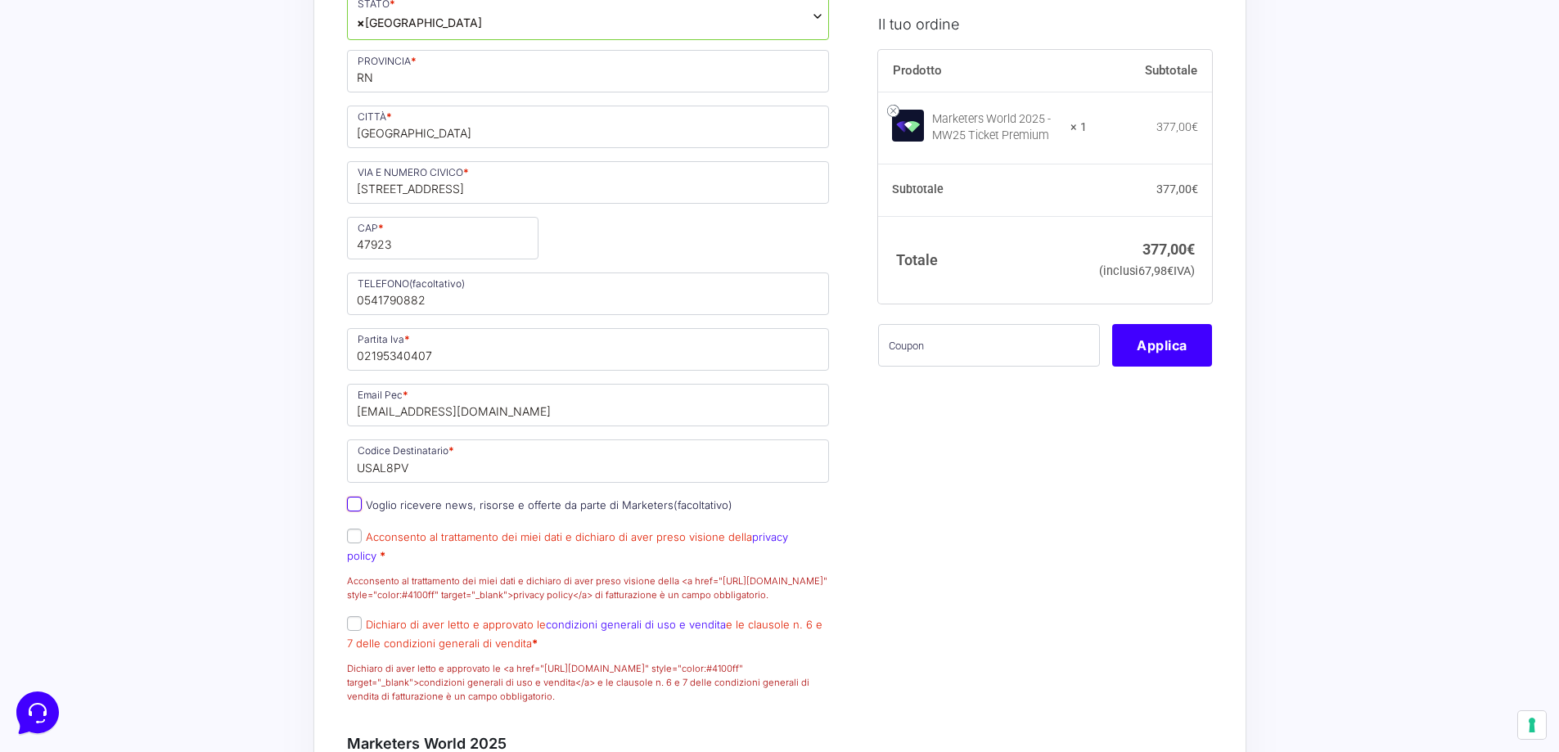
scroll to position [900, 0]
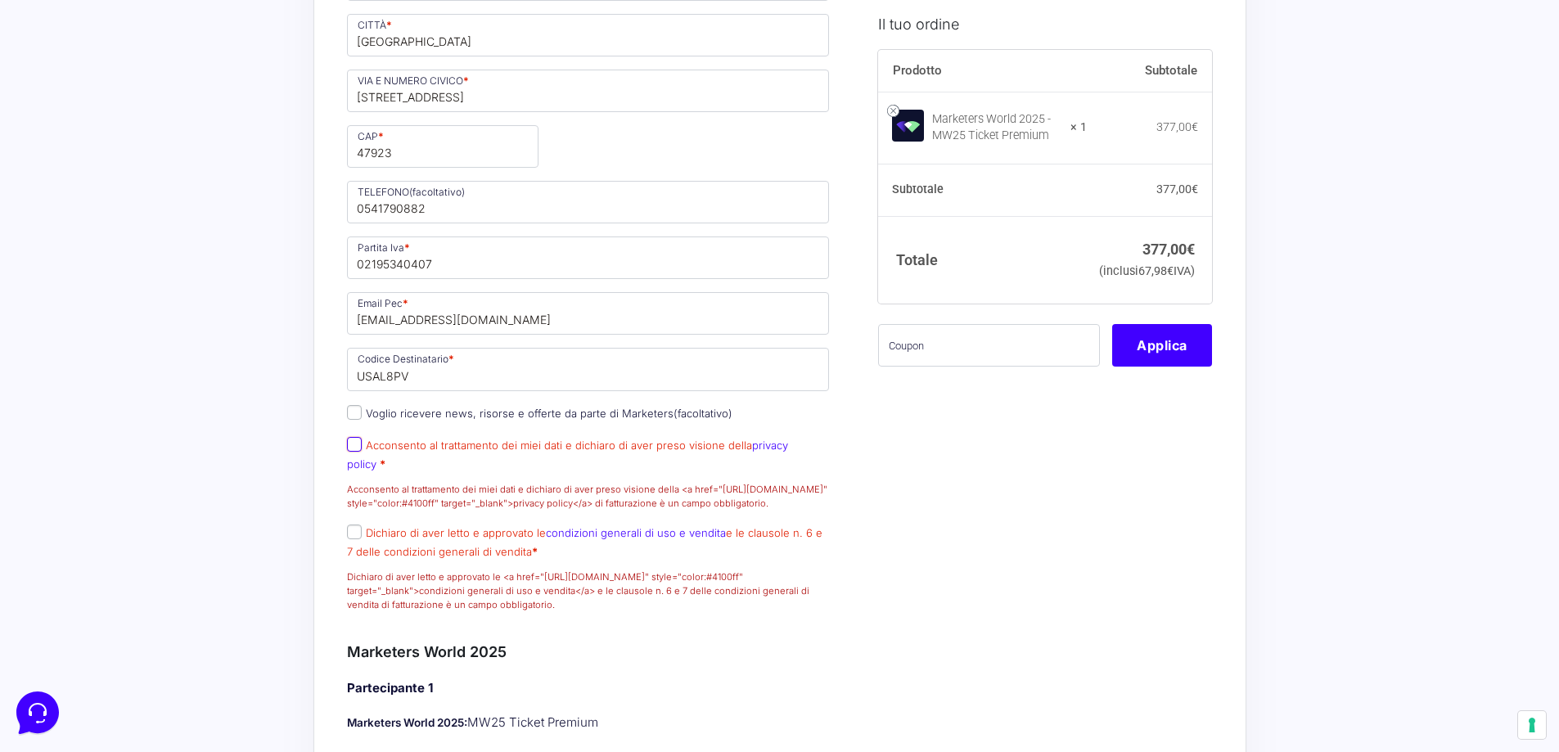
click at [351, 452] on input "Acconsento al trattamento dei miei dati e dichiaro di aver preso visione della …" at bounding box center [354, 444] width 15 height 15
checkbox input "true"
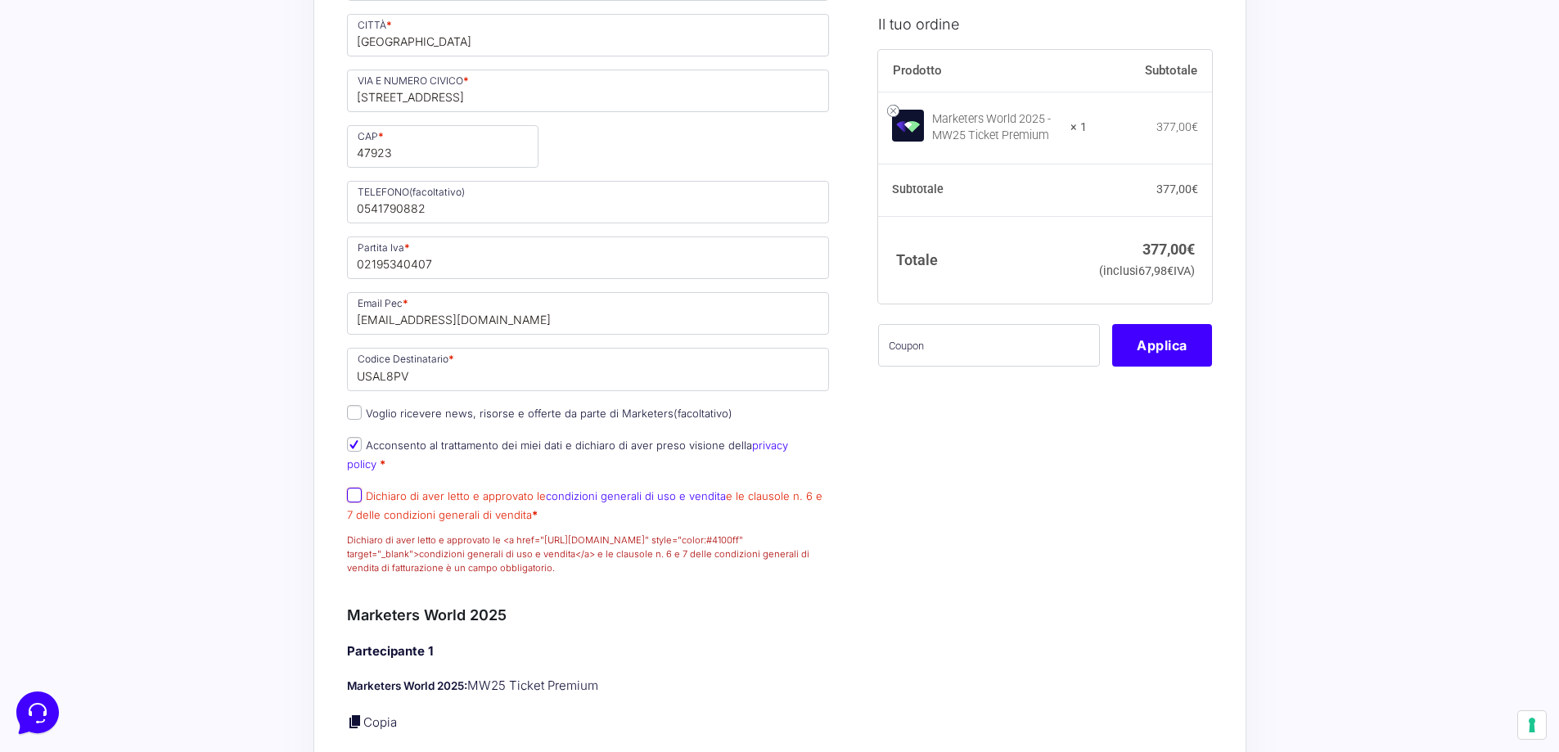
click at [350, 492] on input "Dichiaro di aver letto e approvato le condizioni generali di uso e vendita e le…" at bounding box center [354, 495] width 15 height 15
checkbox input "true"
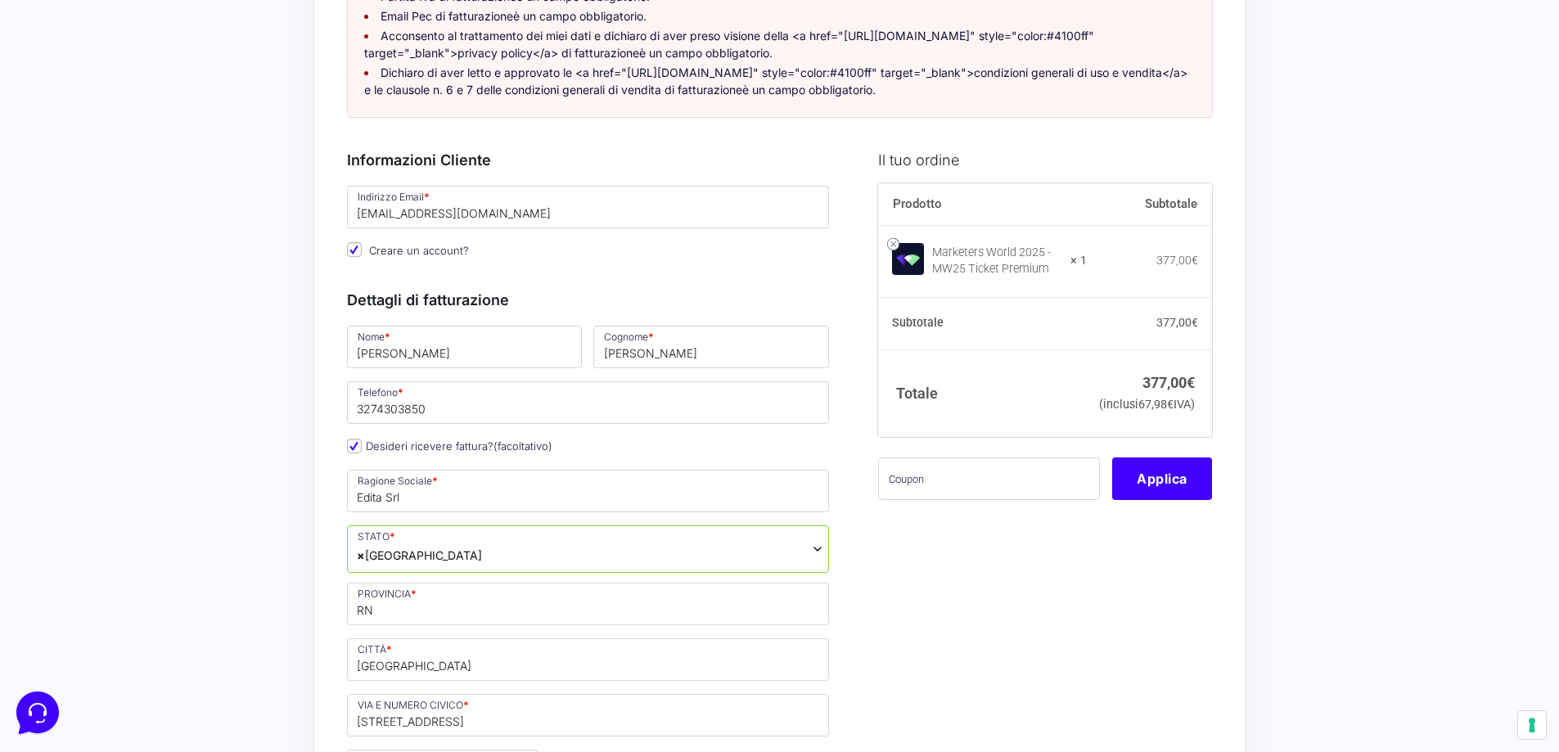
scroll to position [327, 0]
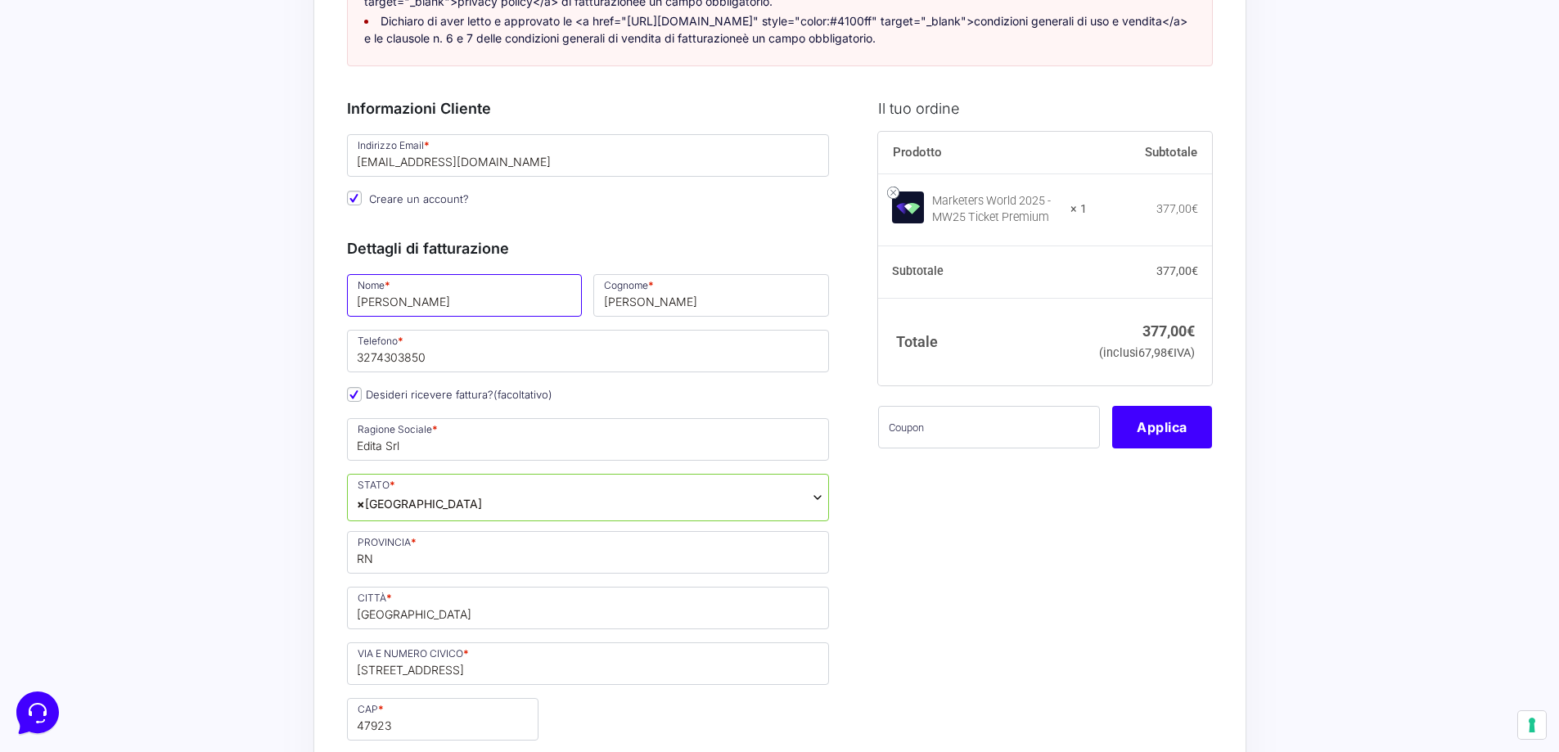
drag, startPoint x: 412, startPoint y: 320, endPoint x: 299, endPoint y: 320, distance: 112.9
type input "[PERSON_NAME]"
type input "Lucchi"
drag, startPoint x: 380, startPoint y: 316, endPoint x: 286, endPoint y: 325, distance: 94.5
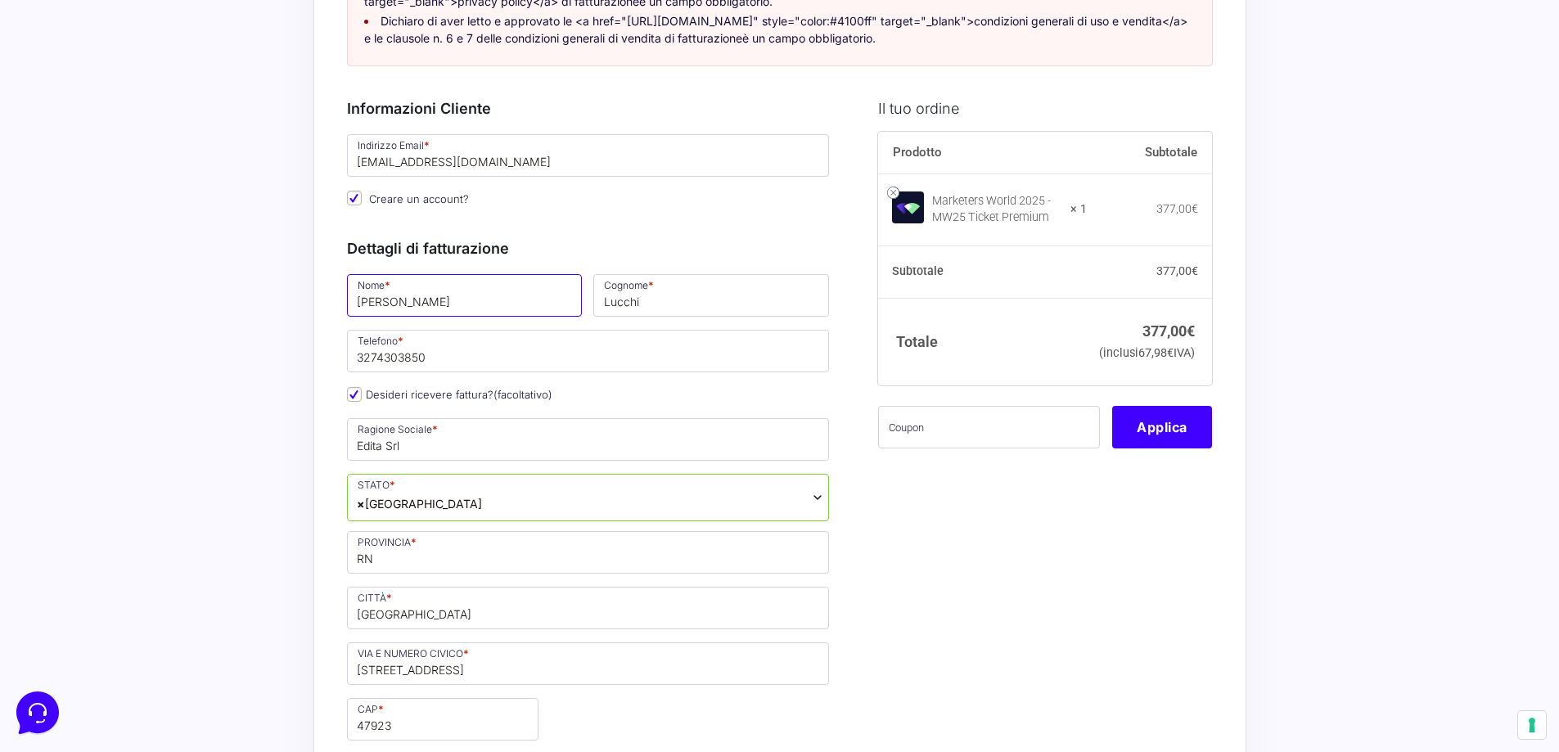
type input "[PERSON_NAME]"
type input "Bonucci"
click at [422, 317] on input "[PERSON_NAME]" at bounding box center [465, 295] width 236 height 43
click at [670, 317] on input "Bonucci" at bounding box center [711, 295] width 236 height 43
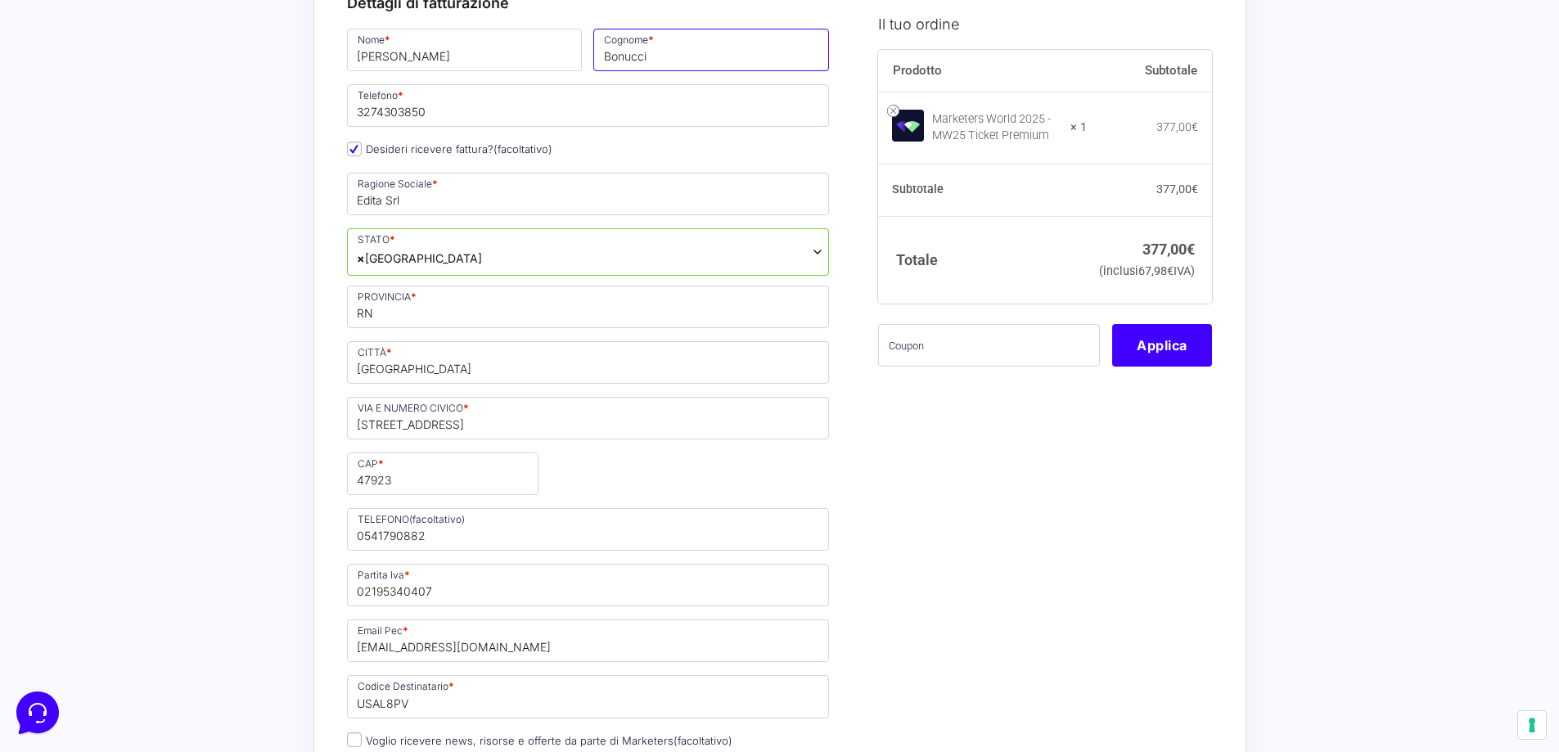
scroll to position [246, 0]
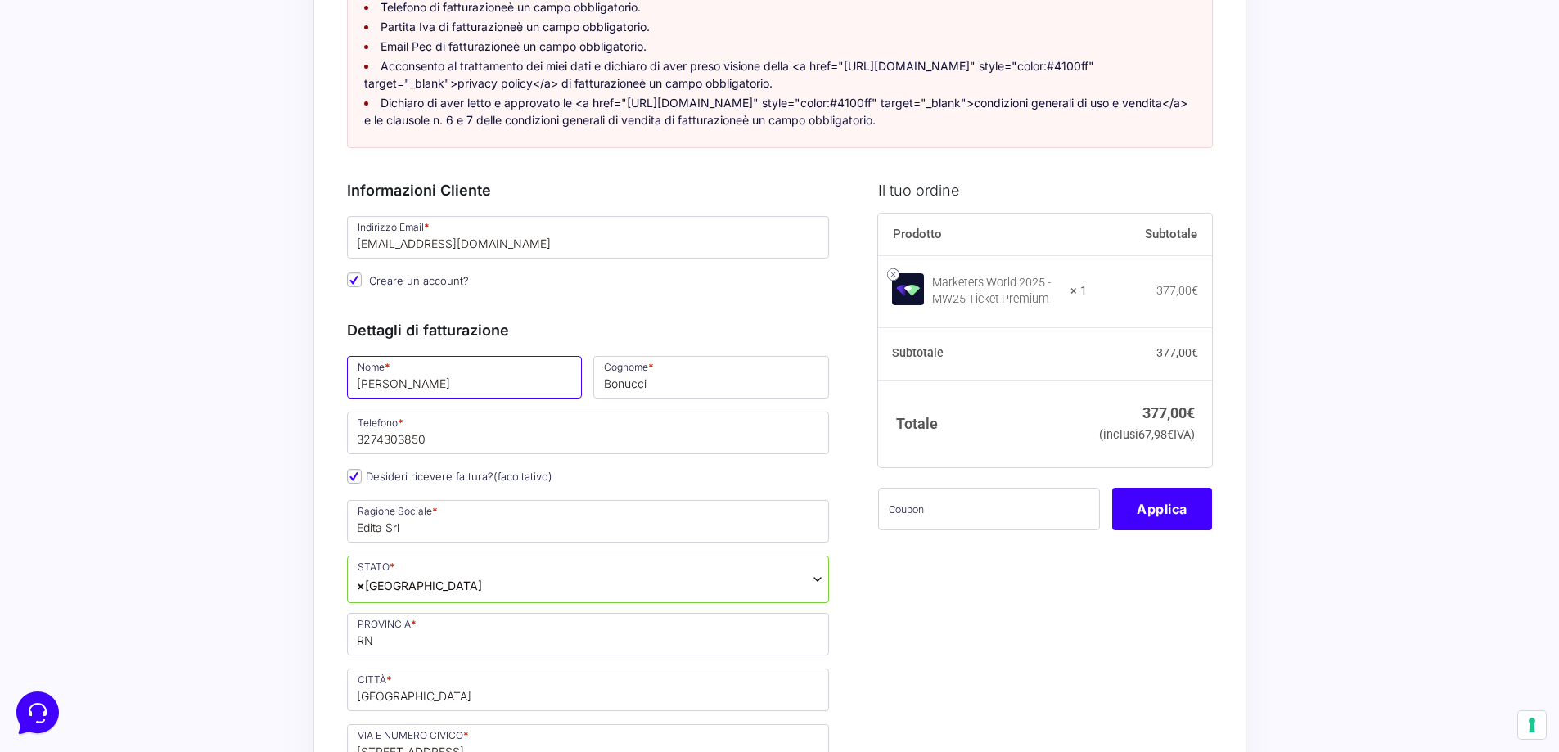
drag, startPoint x: 405, startPoint y: 403, endPoint x: 286, endPoint y: 402, distance: 119.5
type input "[PERSON_NAME]"
click at [459, 454] on input "3274303850" at bounding box center [588, 433] width 483 height 43
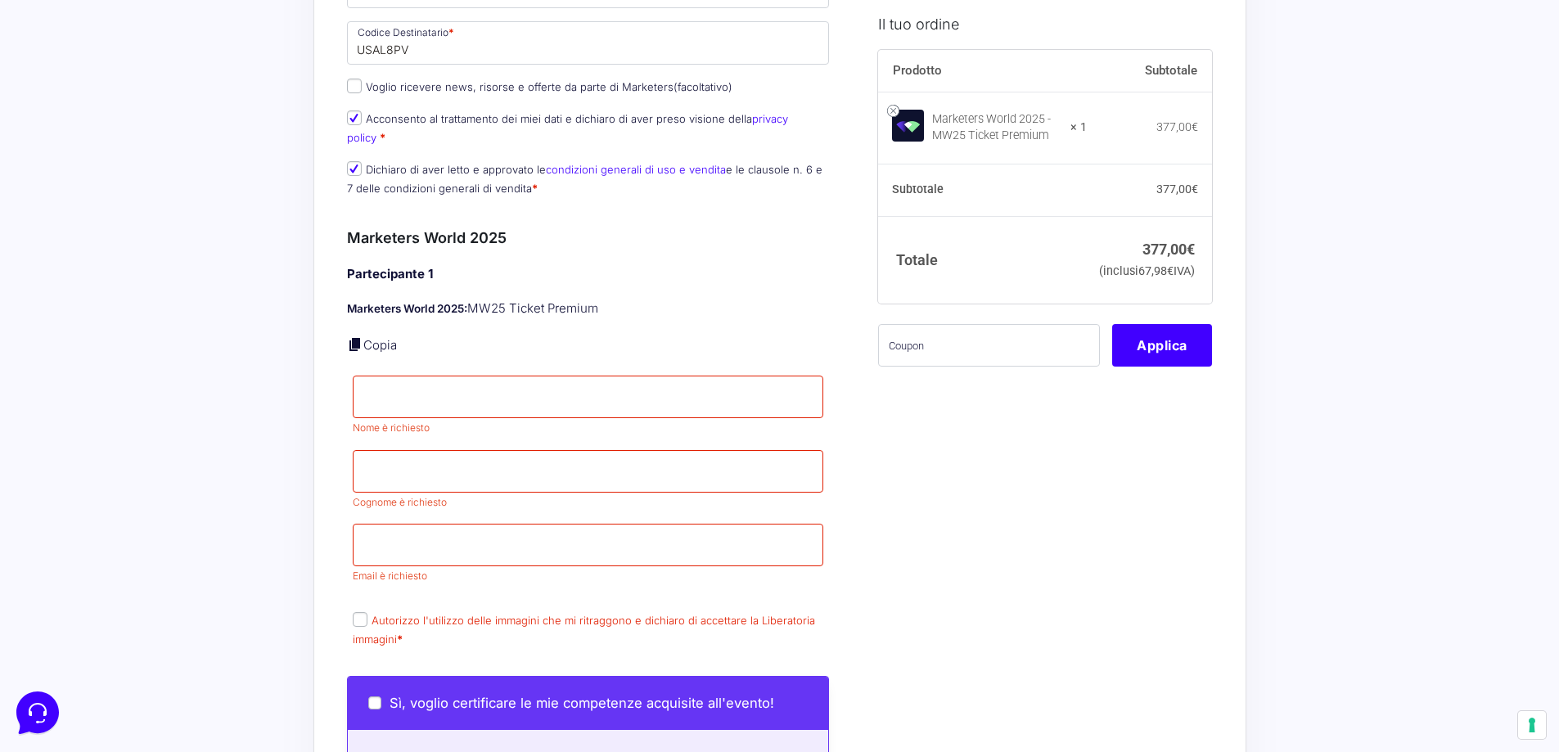
scroll to position [1228, 0]
click at [395, 401] on input "Nome *" at bounding box center [588, 396] width 471 height 43
type input "[PERSON_NAME]"
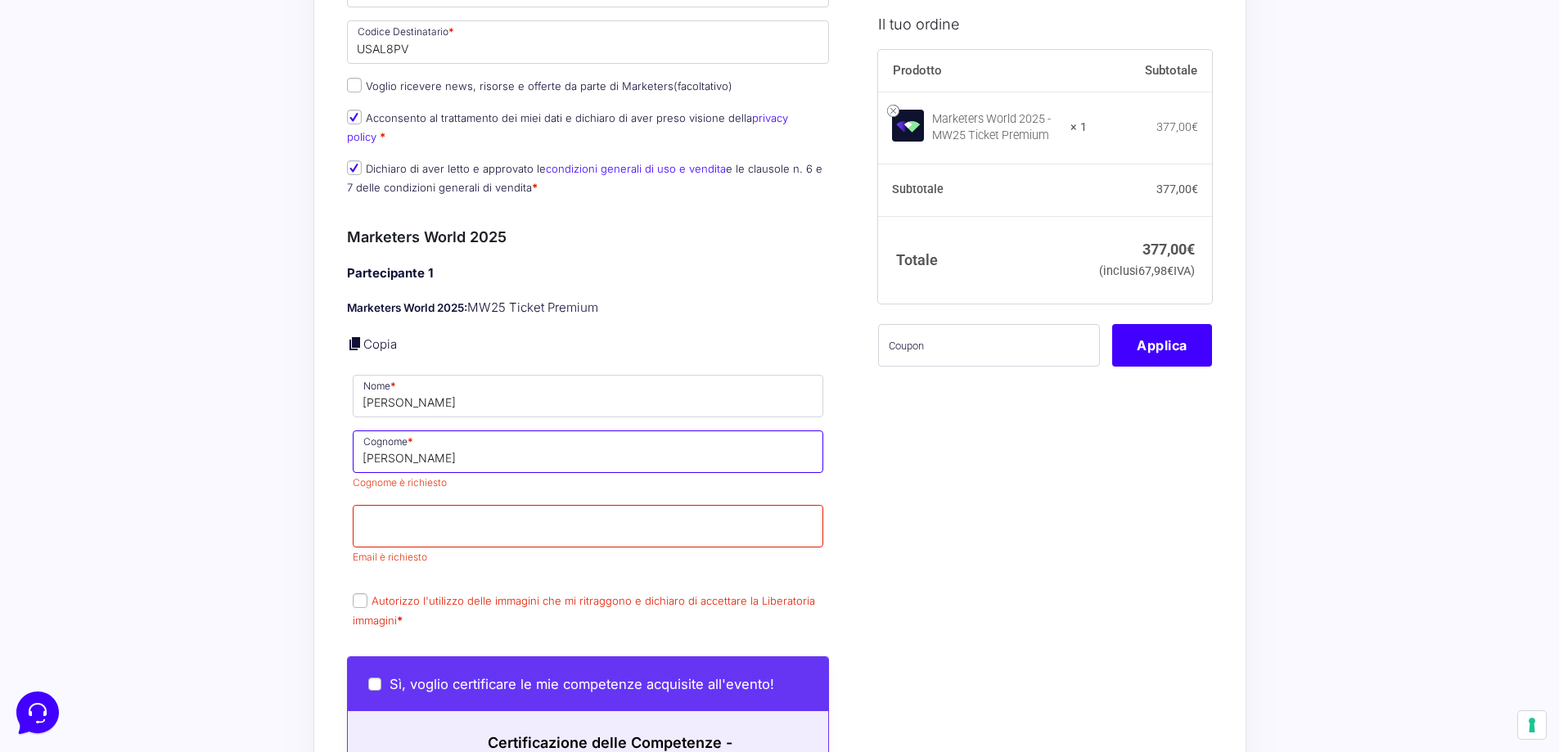
type input "[PERSON_NAME]"
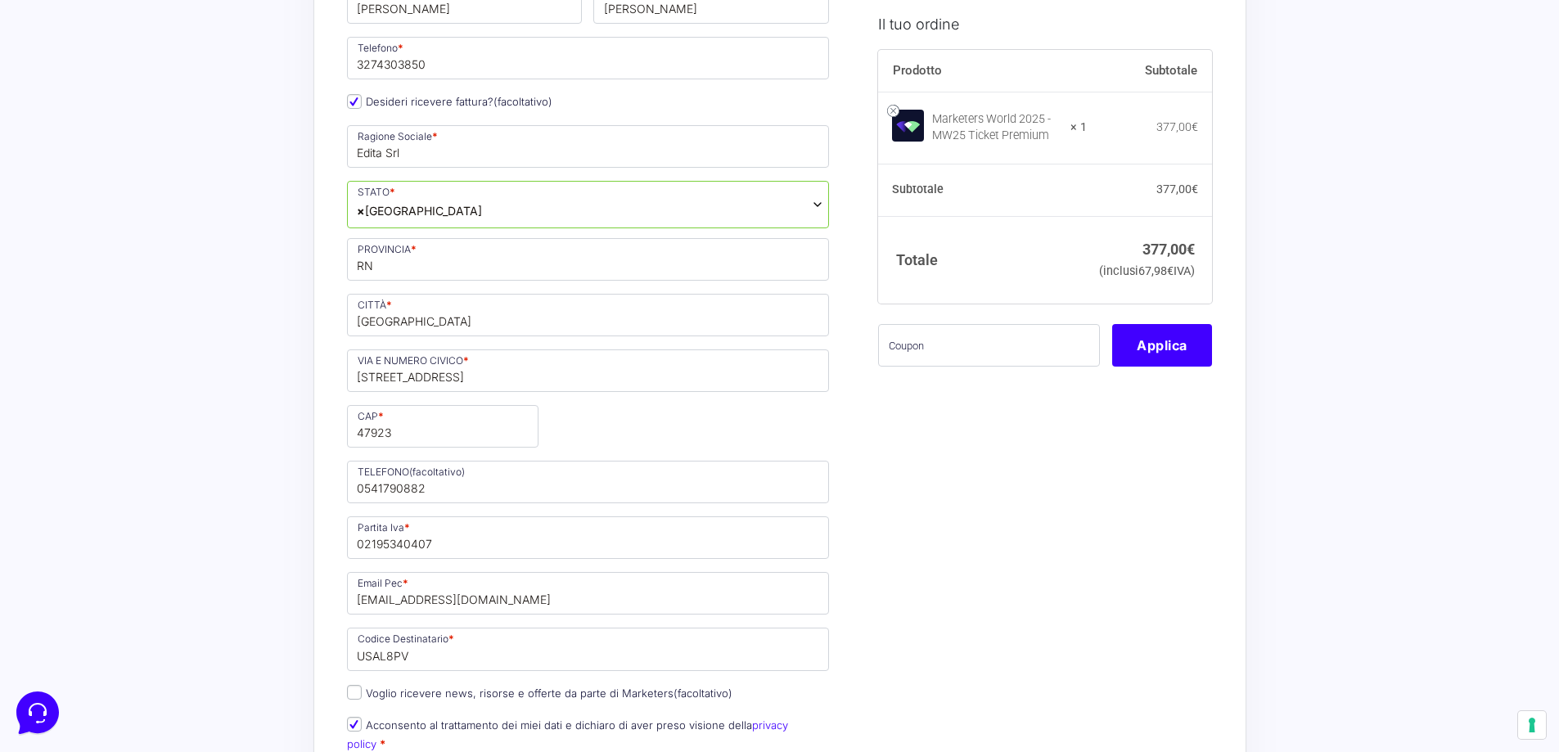
scroll to position [409, 0]
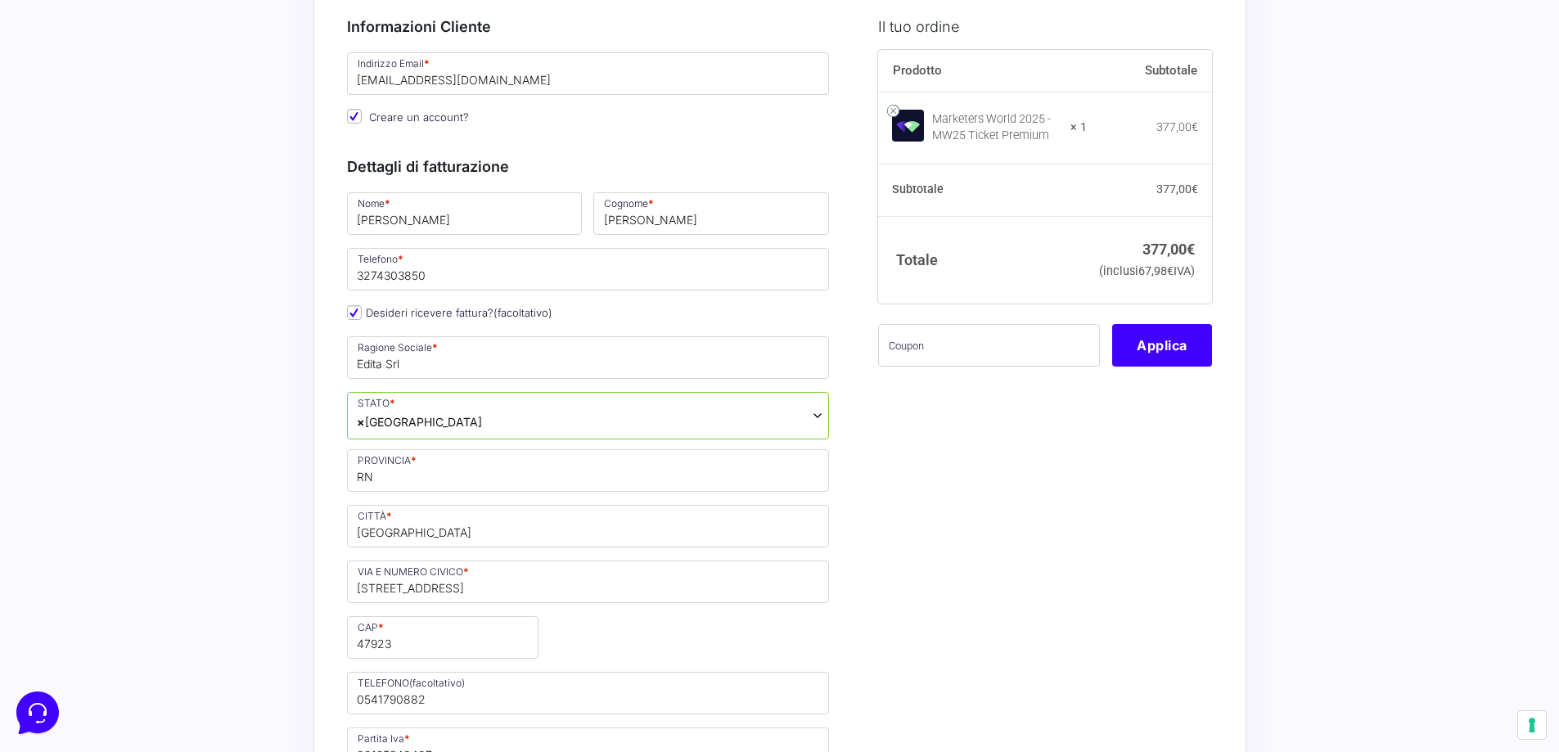
type input "[EMAIL_ADDRESS][DOMAIN_NAME]"
drag, startPoint x: 398, startPoint y: 101, endPoint x: 261, endPoint y: 101, distance: 136.7
click at [471, 95] on input "[EMAIL_ADDRESS][DOMAIN_NAME]" at bounding box center [588, 73] width 483 height 43
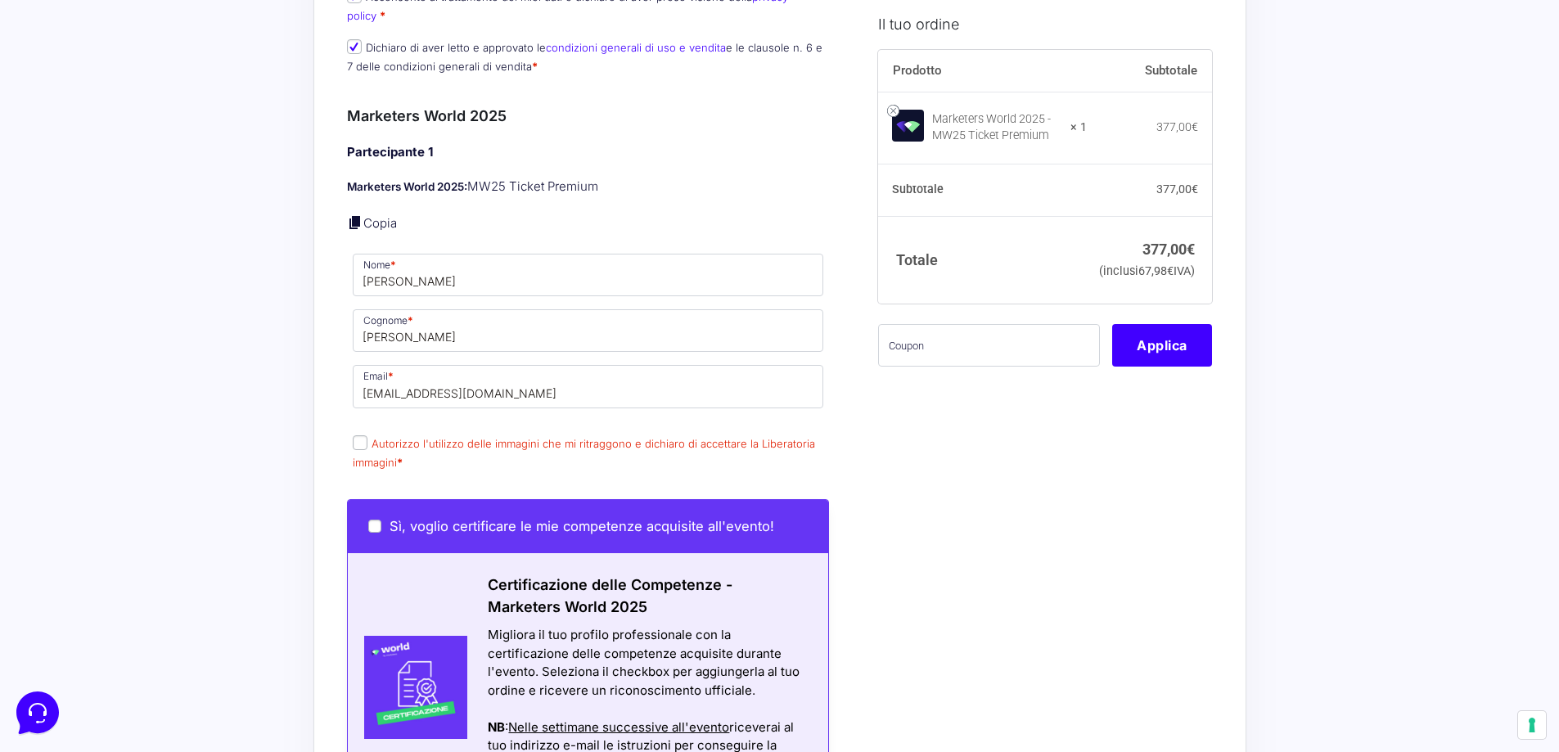
scroll to position [1428, 0]
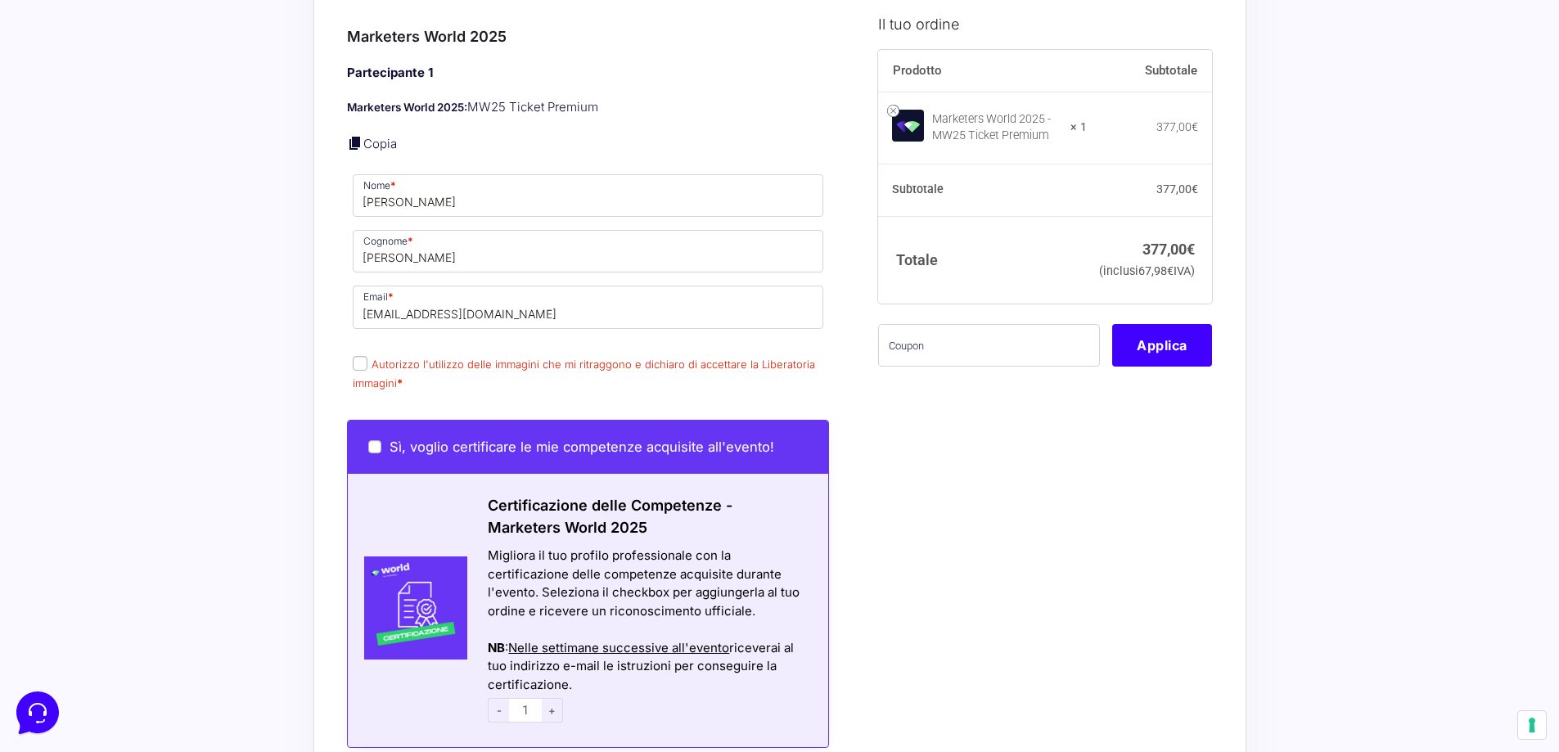
type input "[EMAIL_ADDRESS][DOMAIN_NAME]"
click at [358, 366] on input "Autorizzo l'utilizzo delle immagini che mi ritraggono e dichiaro di accettare l…" at bounding box center [360, 363] width 15 height 15
checkbox input "true"
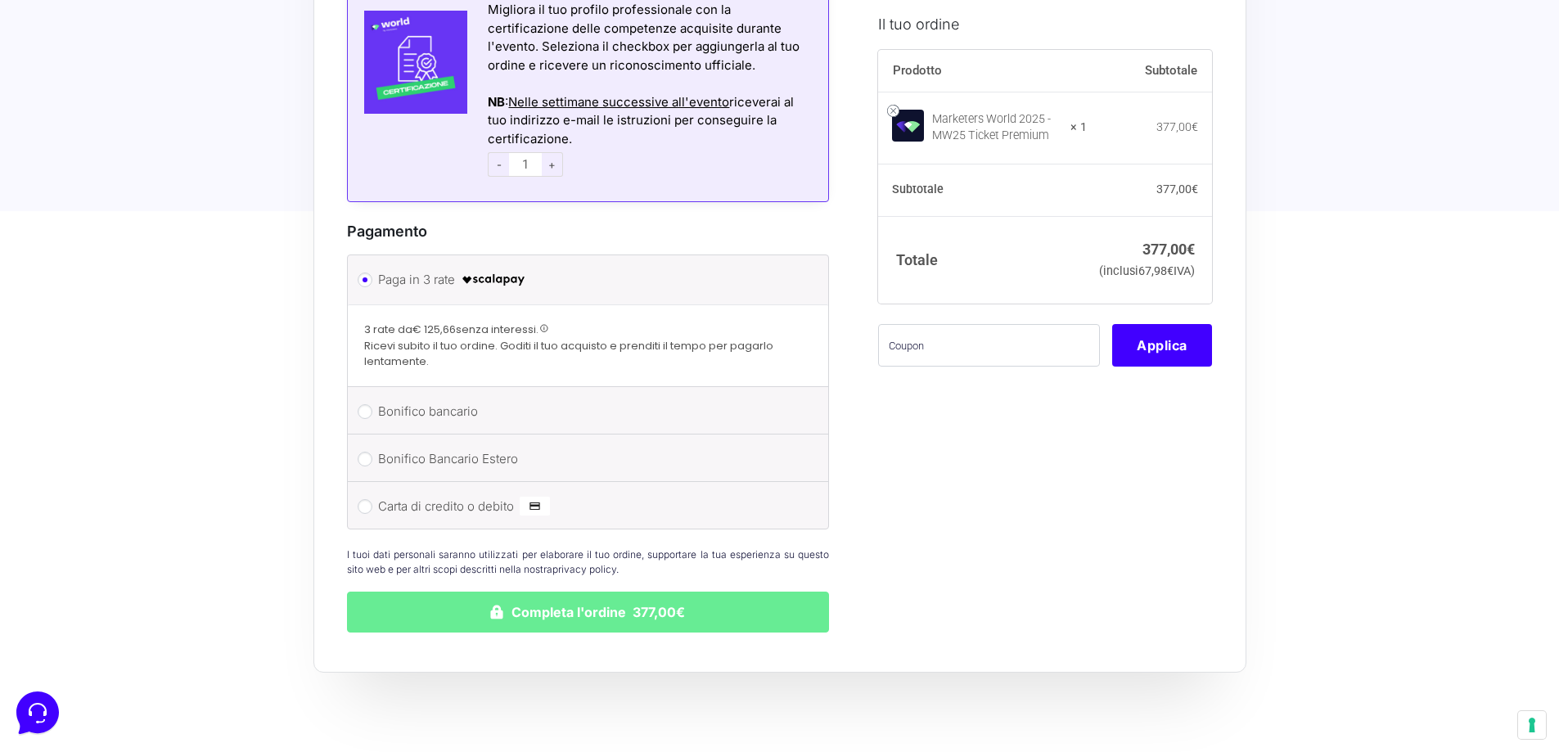
scroll to position [2001, 0]
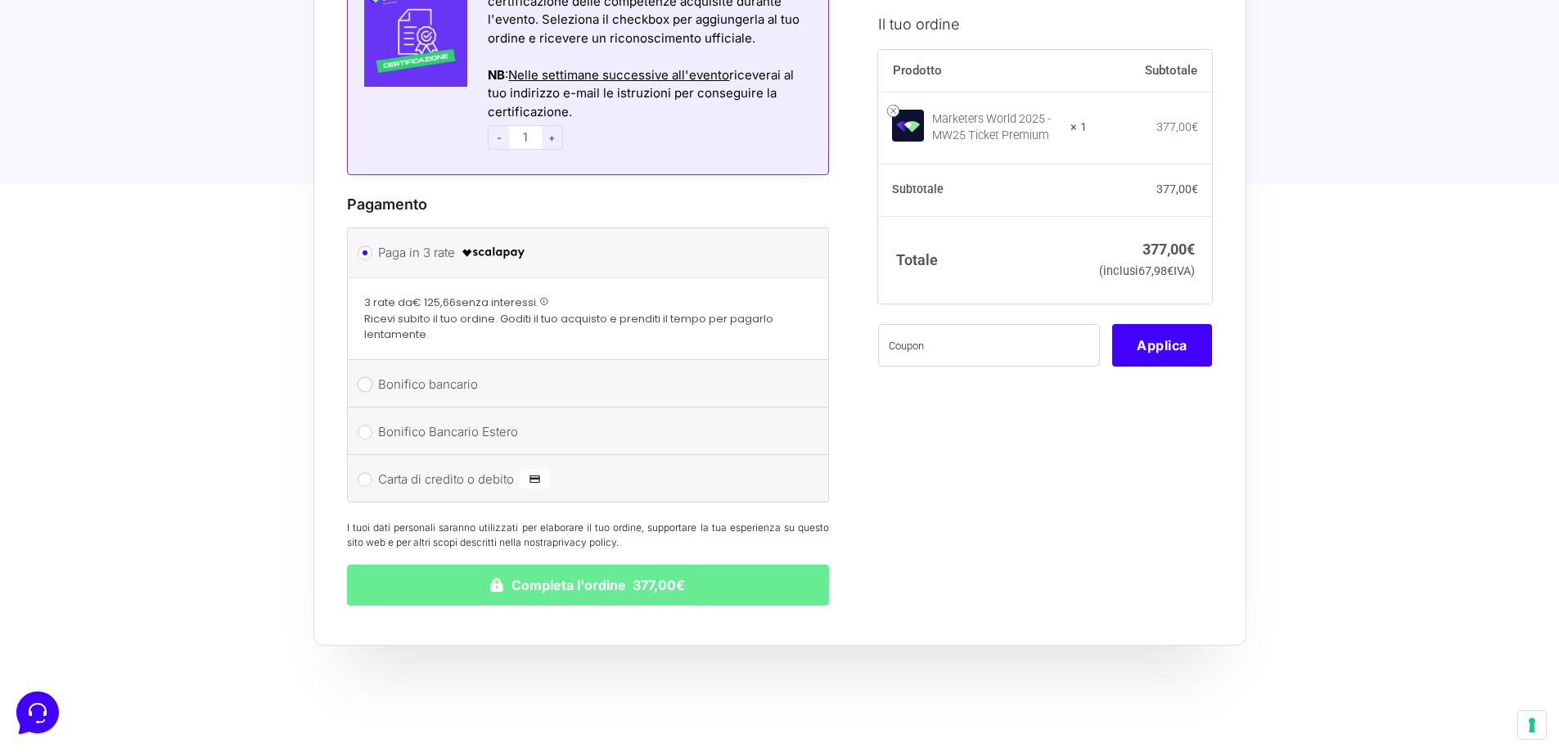
click at [363, 384] on input "Bonifico bancario" at bounding box center [365, 384] width 15 height 15
radio input "true"
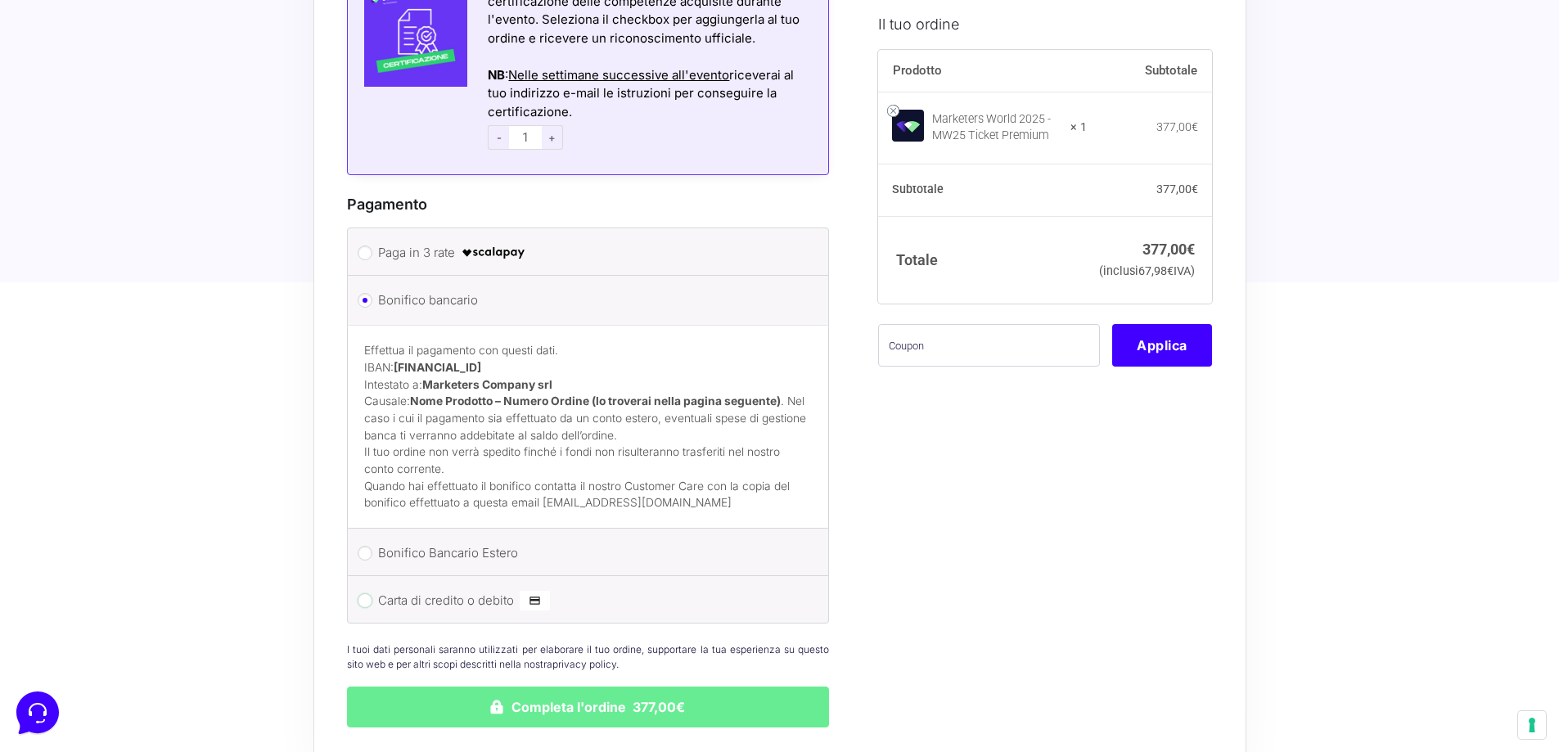
click at [363, 604] on input "Carta di credito o debito" at bounding box center [365, 600] width 15 height 15
radio input "true"
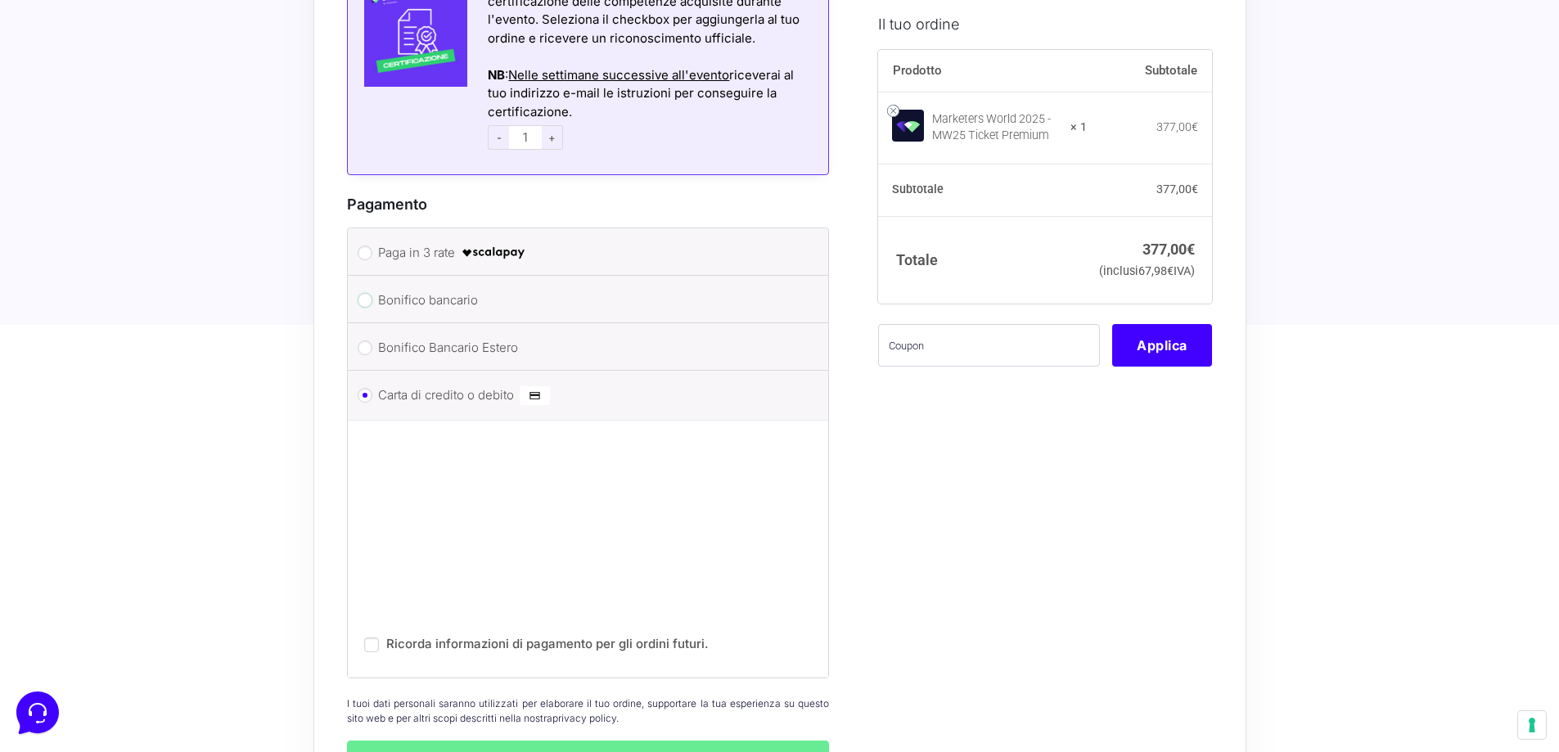
click at [362, 299] on input "Bonifico bancario" at bounding box center [365, 300] width 15 height 15
radio input "true"
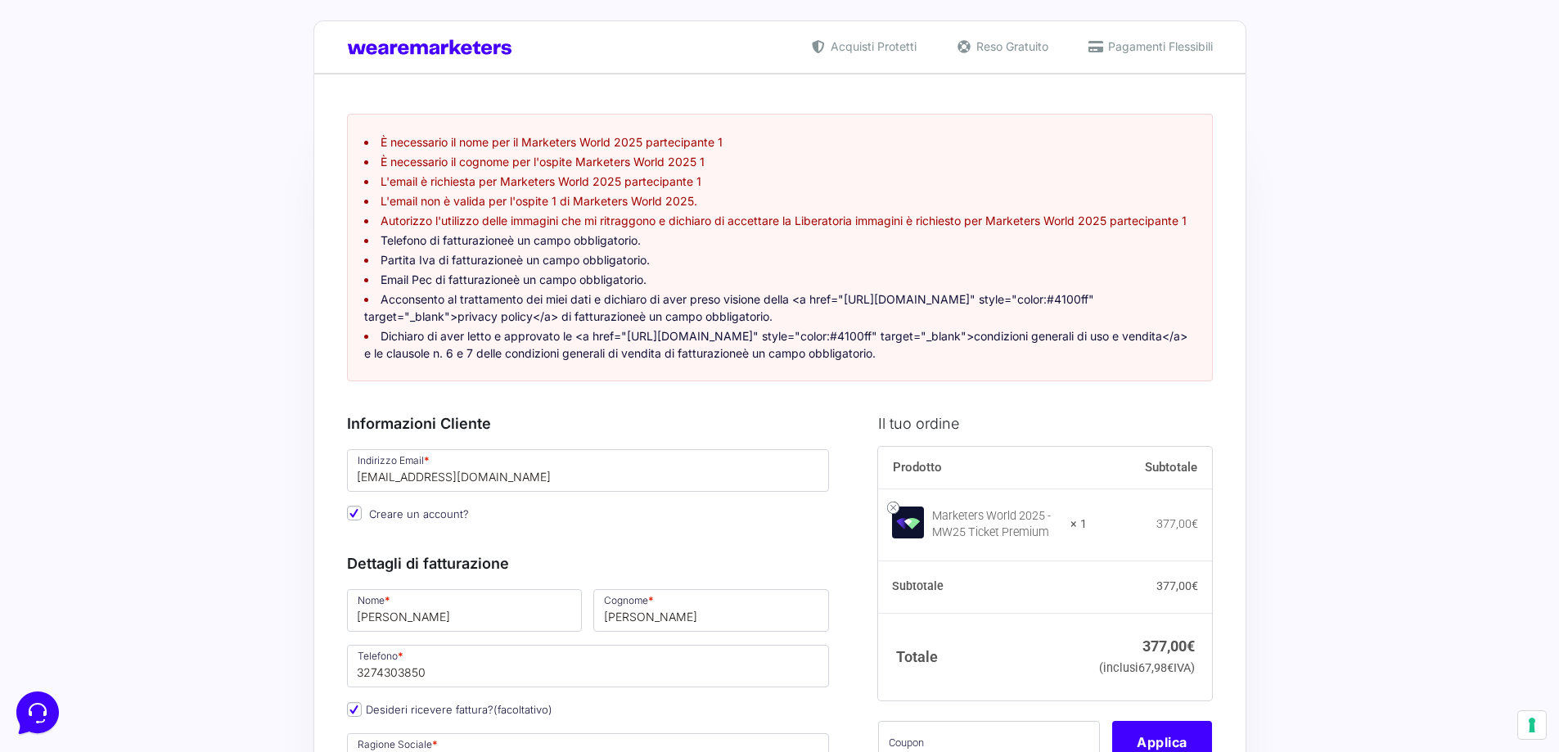
scroll to position [0, 0]
